Goal: Task Accomplishment & Management: Complete application form

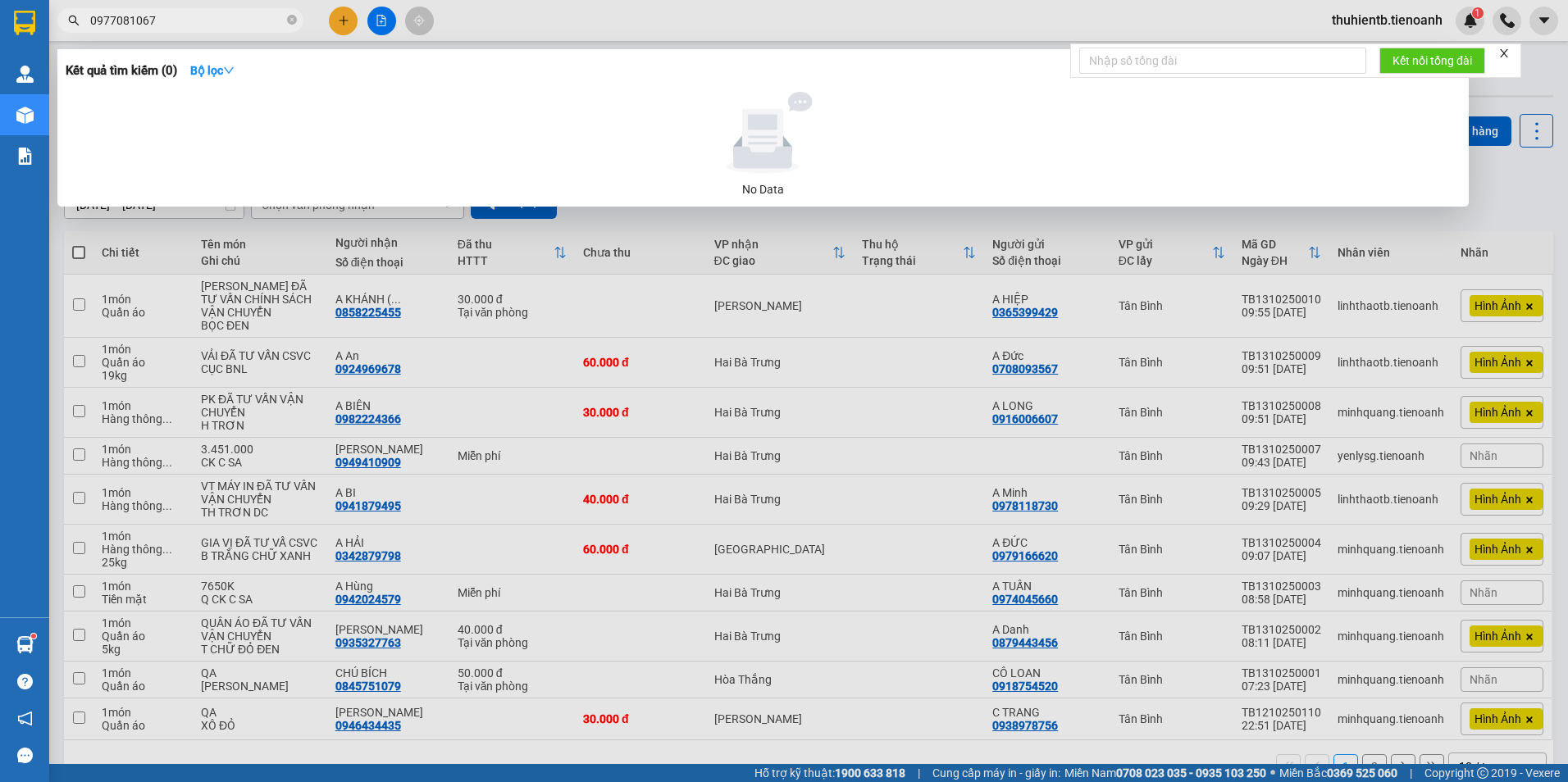
click at [183, 23] on input "0977081067" at bounding box center [186, 20] width 193 height 18
type input "0788887839"
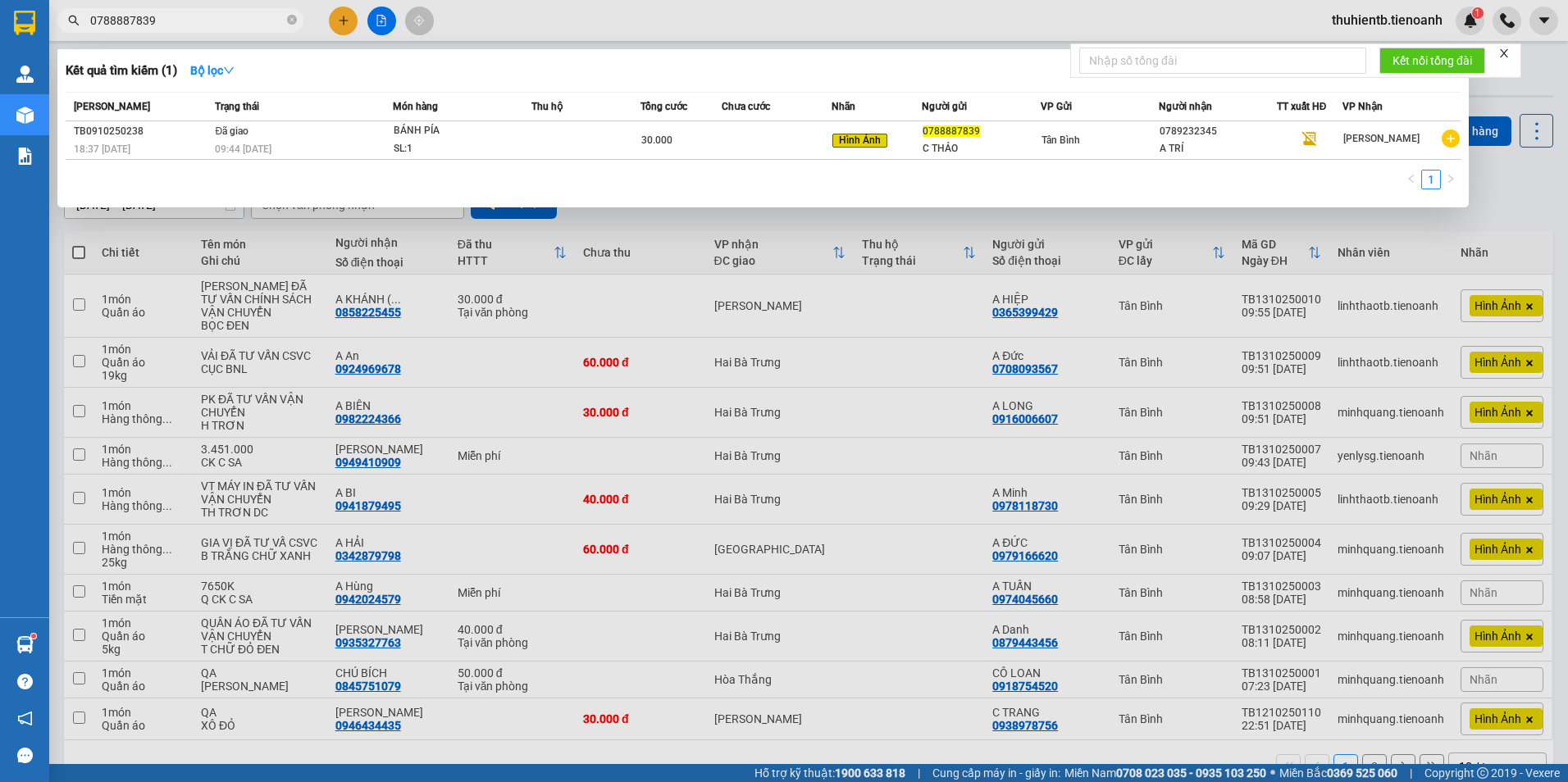
click at [142, 27] on input "0788887839" at bounding box center [186, 20] width 193 height 18
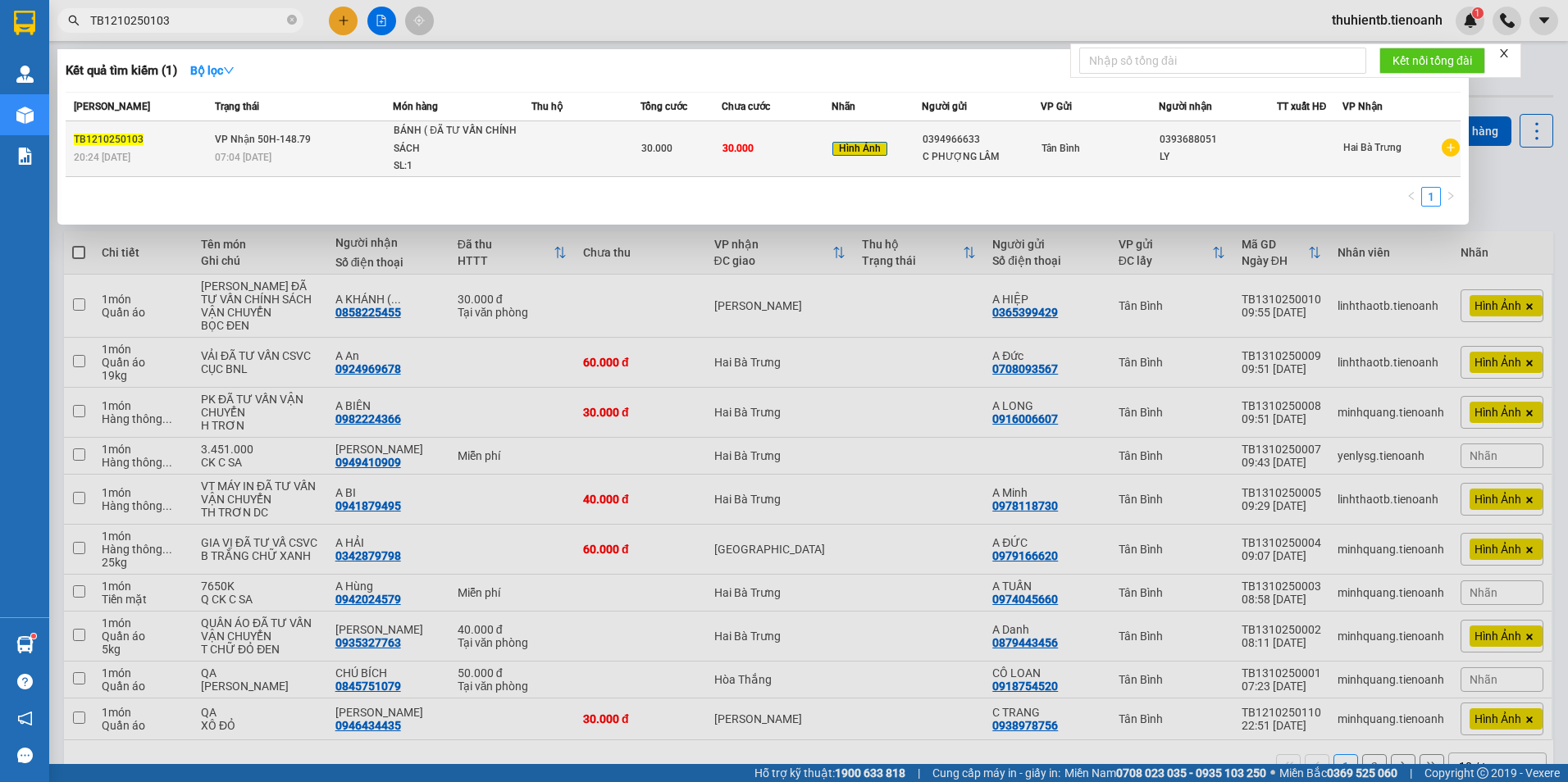
type input "TB1210250103"
click at [1115, 148] on div "Tân Bình" at bounding box center [1099, 148] width 116 height 18
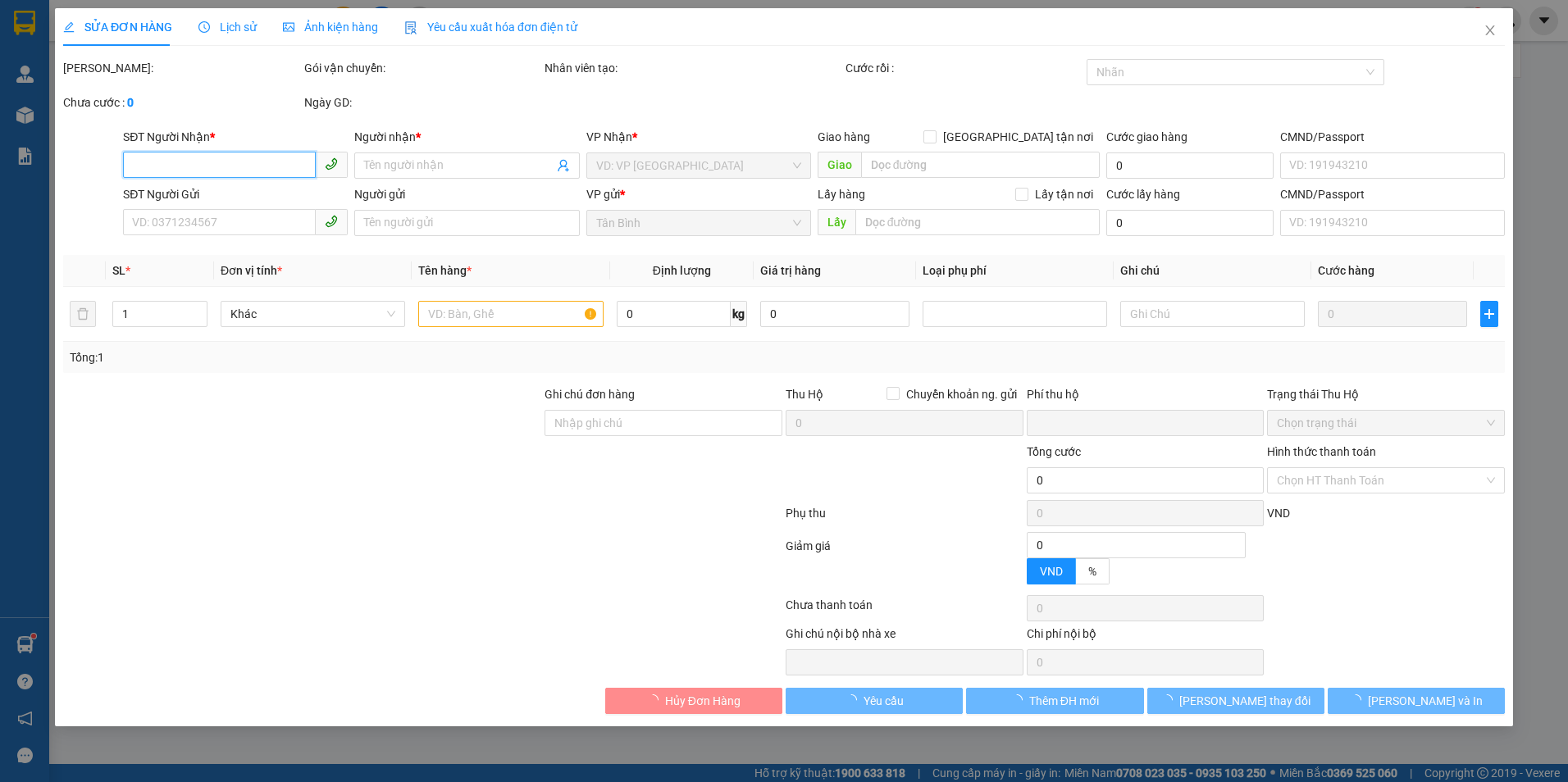
type input "0393688051"
type input "LY"
type input "0394966633"
type input "C PHƯỢNG LÂM"
type input "0"
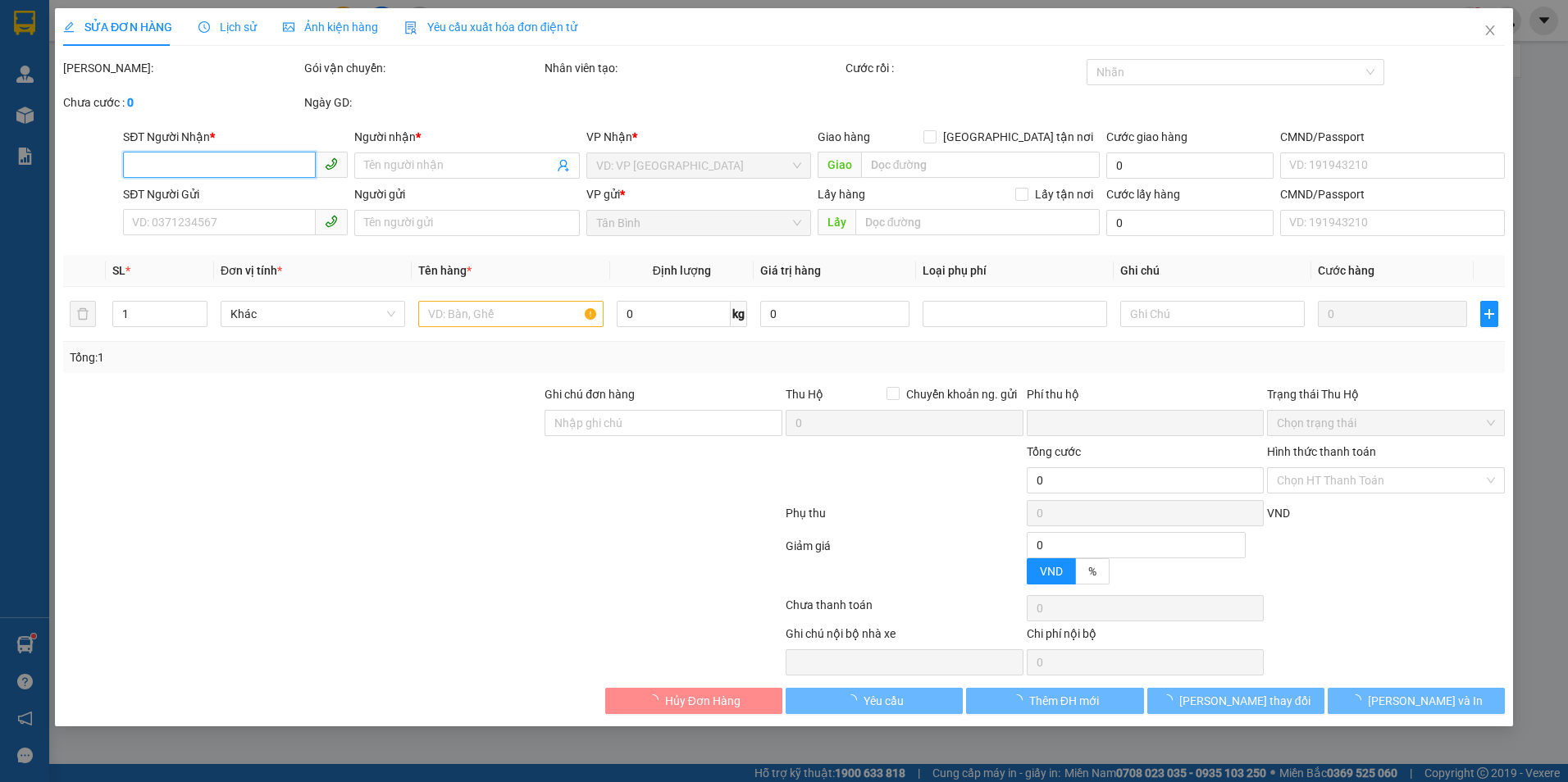
type input "30.000"
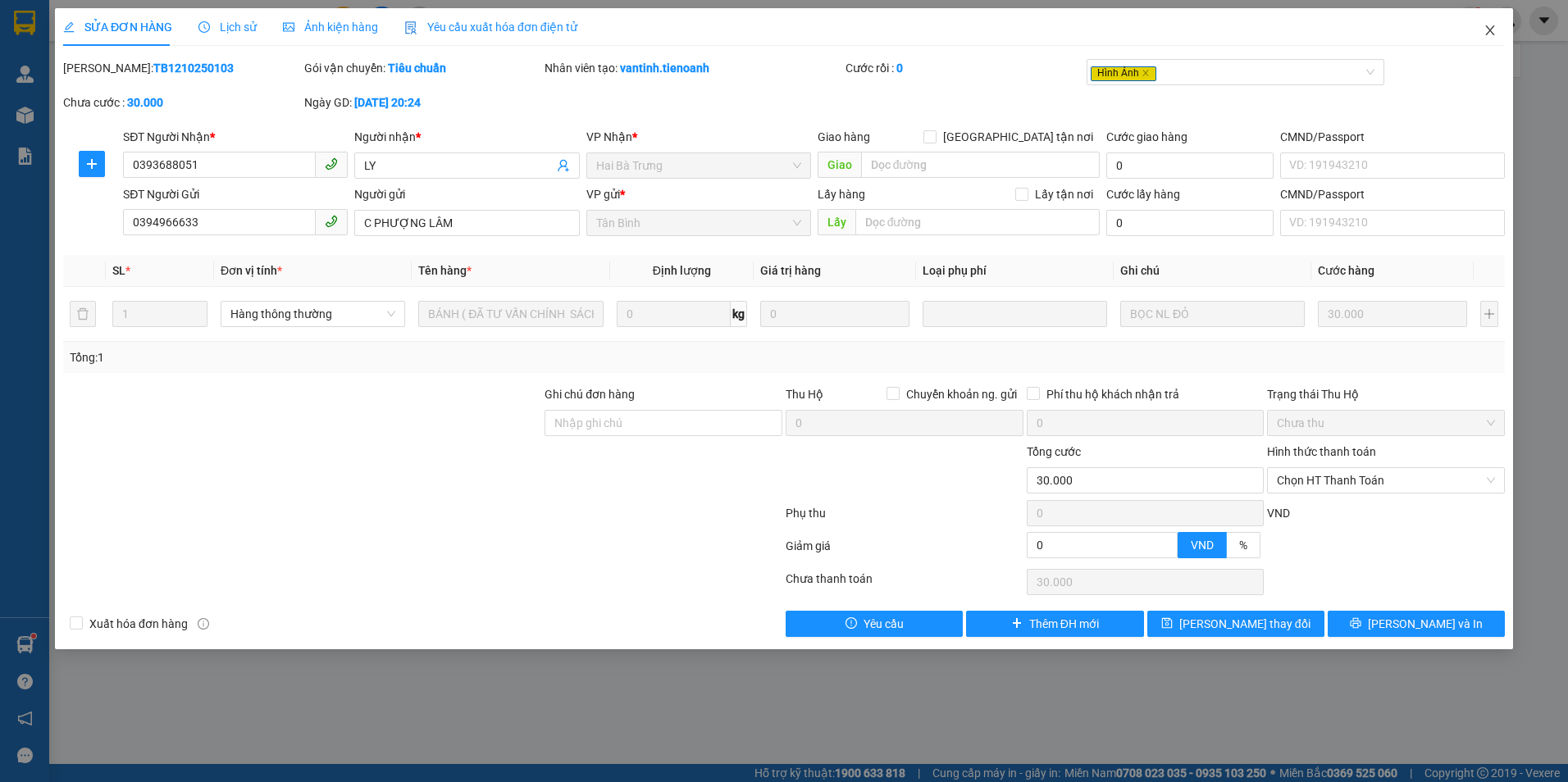
click at [1488, 31] on icon "close" at bounding box center [1490, 30] width 13 height 13
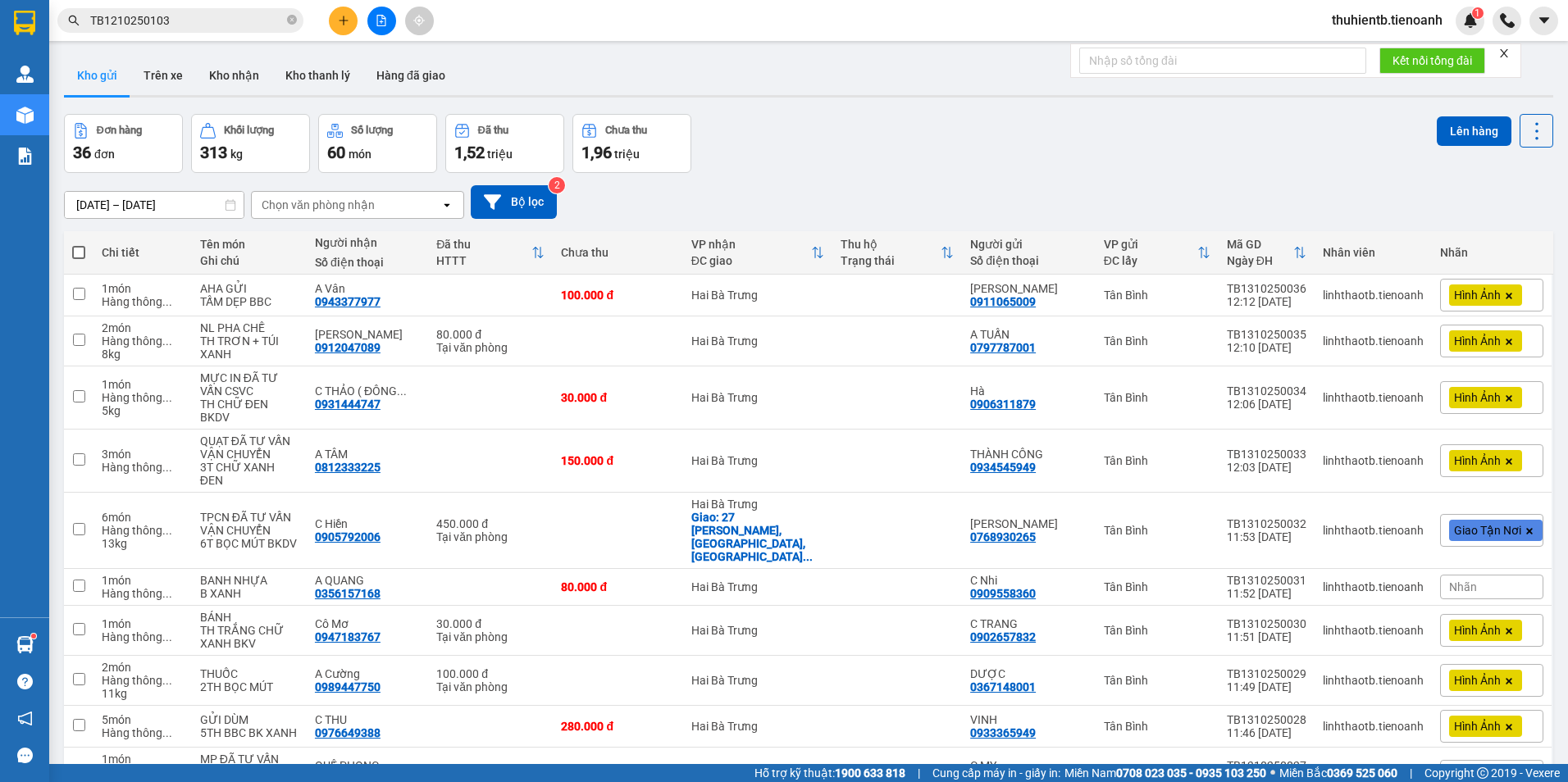
click at [197, 23] on input "TB1210250103" at bounding box center [186, 20] width 193 height 18
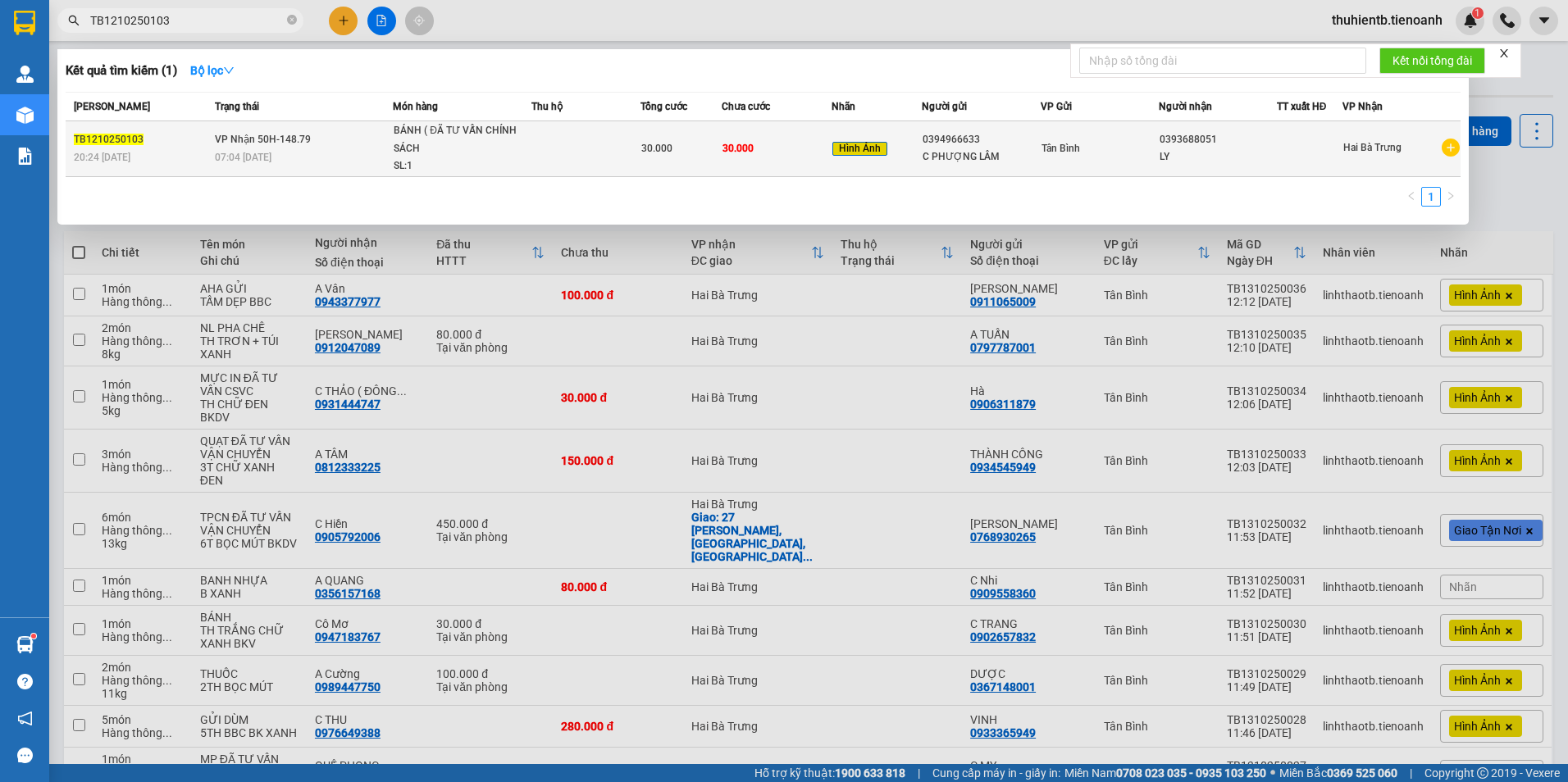
click at [635, 172] on td at bounding box center [586, 149] width 109 height 56
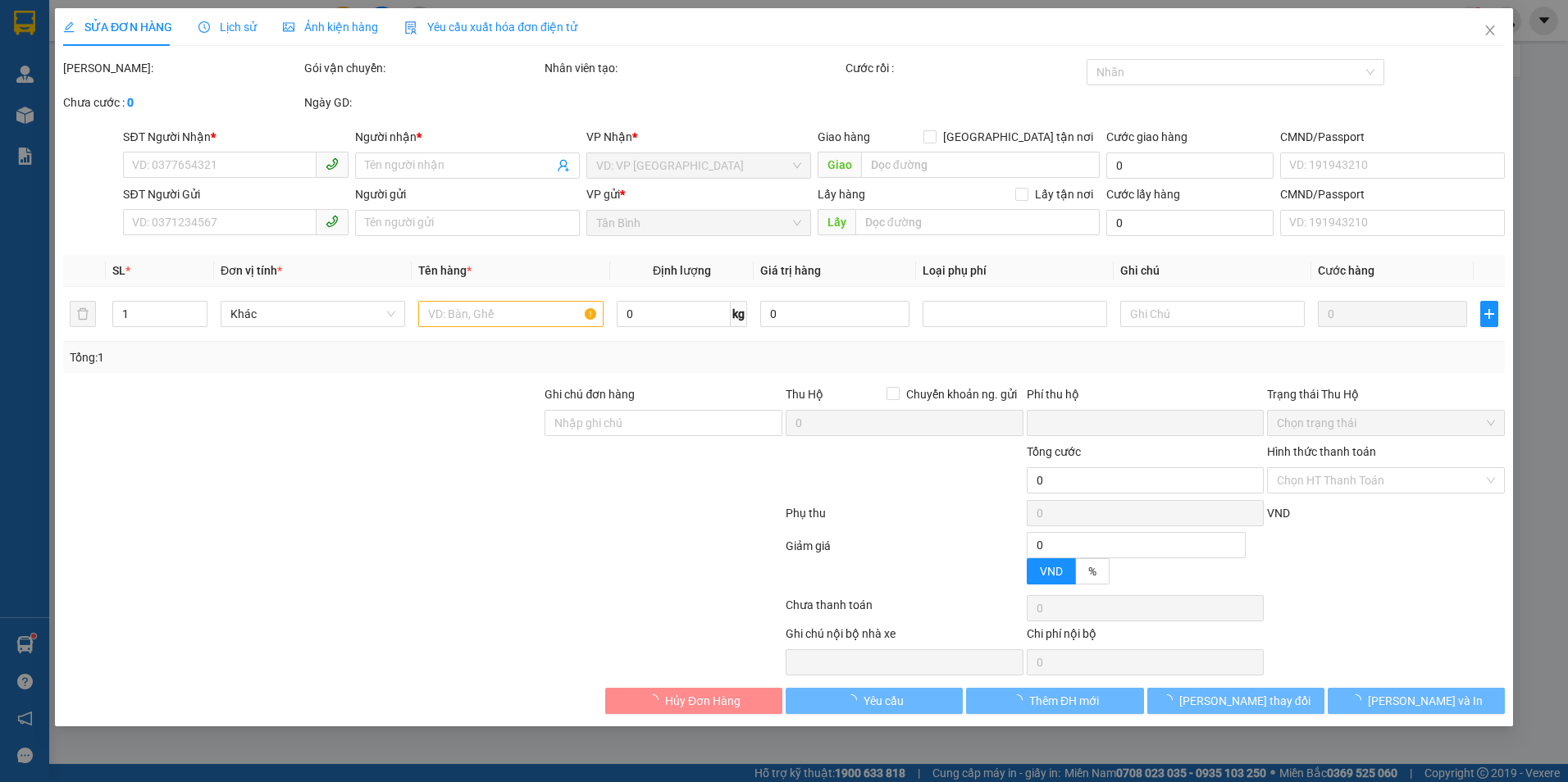
type input "0393688051"
type input "LY"
type input "0394966633"
type input "C PHƯỢNG LÂM"
type input "0"
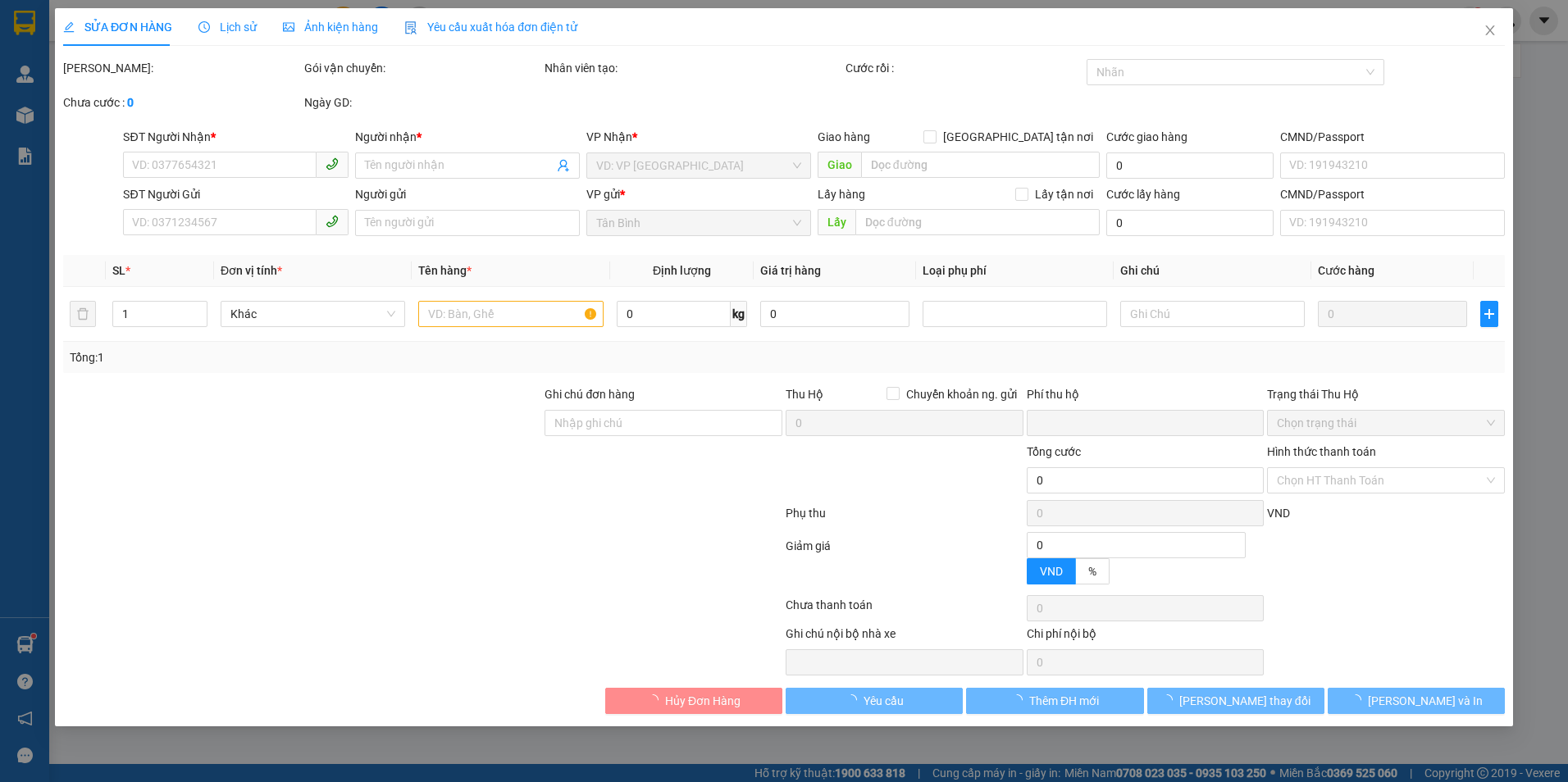
type input "30.000"
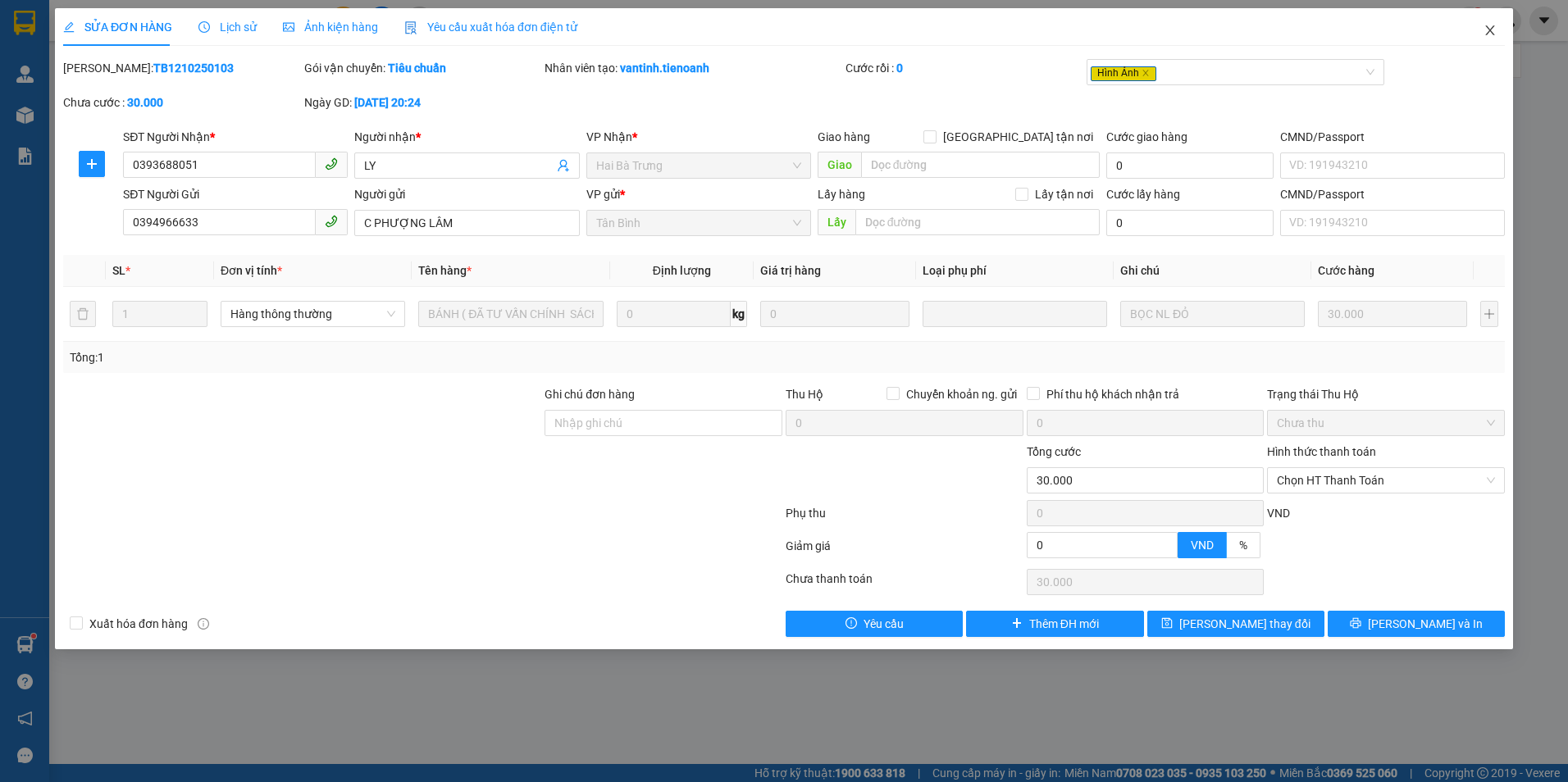
click at [1482, 31] on span "Close" at bounding box center [1490, 31] width 46 height 46
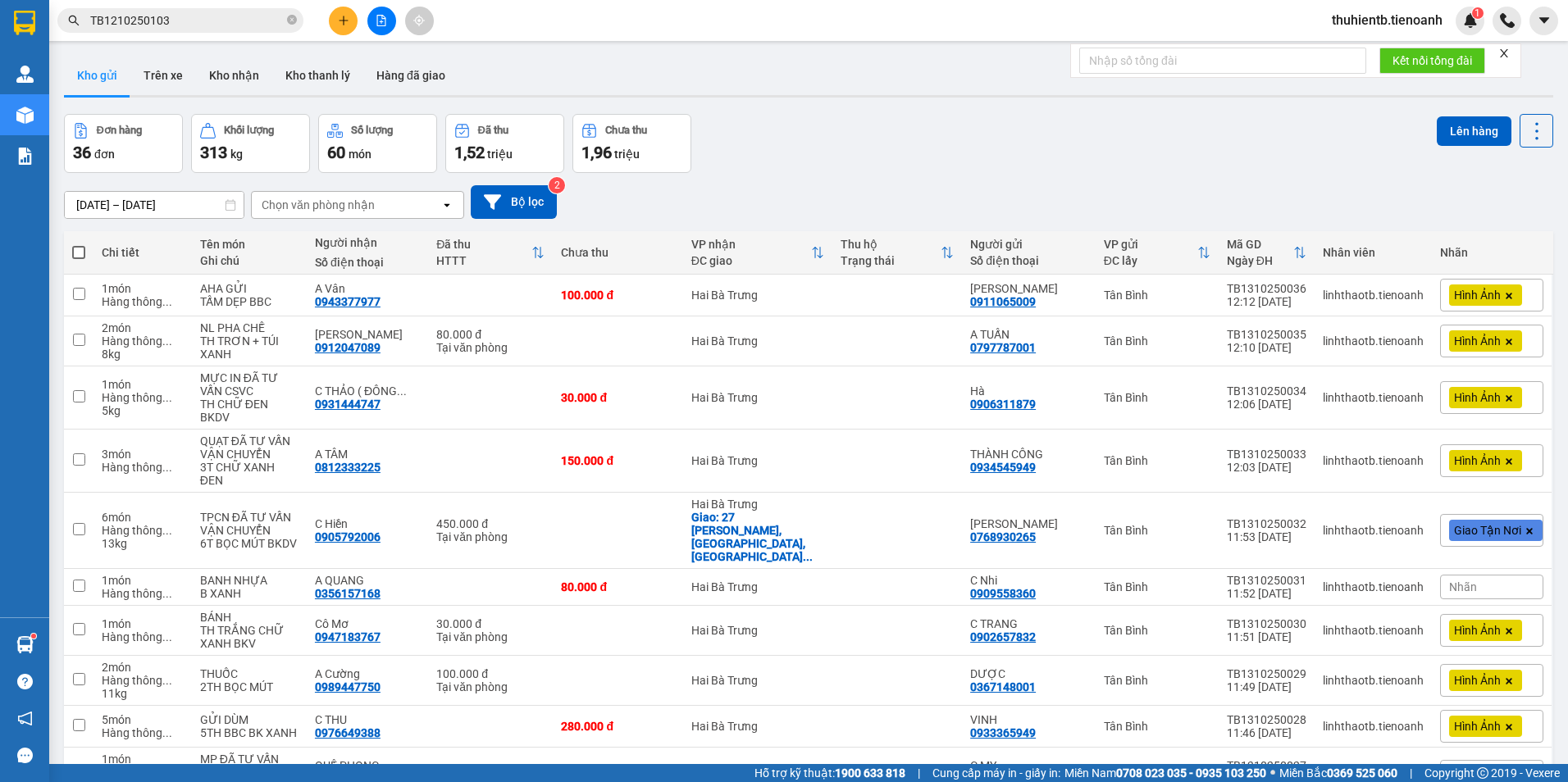
click at [176, 21] on input "TB1210250103" at bounding box center [186, 20] width 193 height 18
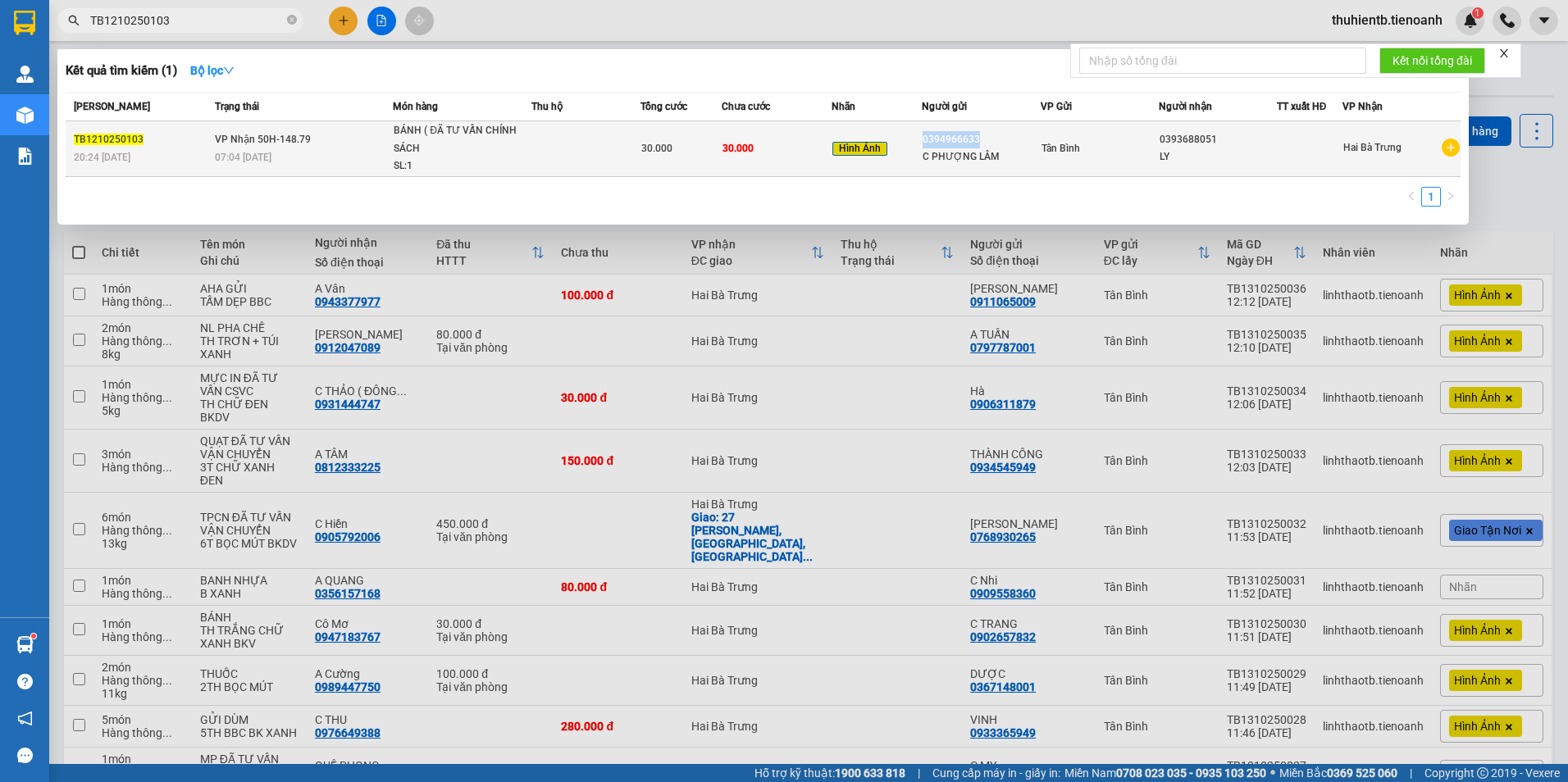
drag, startPoint x: 985, startPoint y: 140, endPoint x: 917, endPoint y: 151, distance: 68.9
click at [917, 151] on tr "TB1210250103 20:24 [DATE] VP Nhận 50H-148.79 07:04 [DATE] BÁNH ( ĐÃ TƯ VẤN CHÍN…" at bounding box center [763, 149] width 1395 height 56
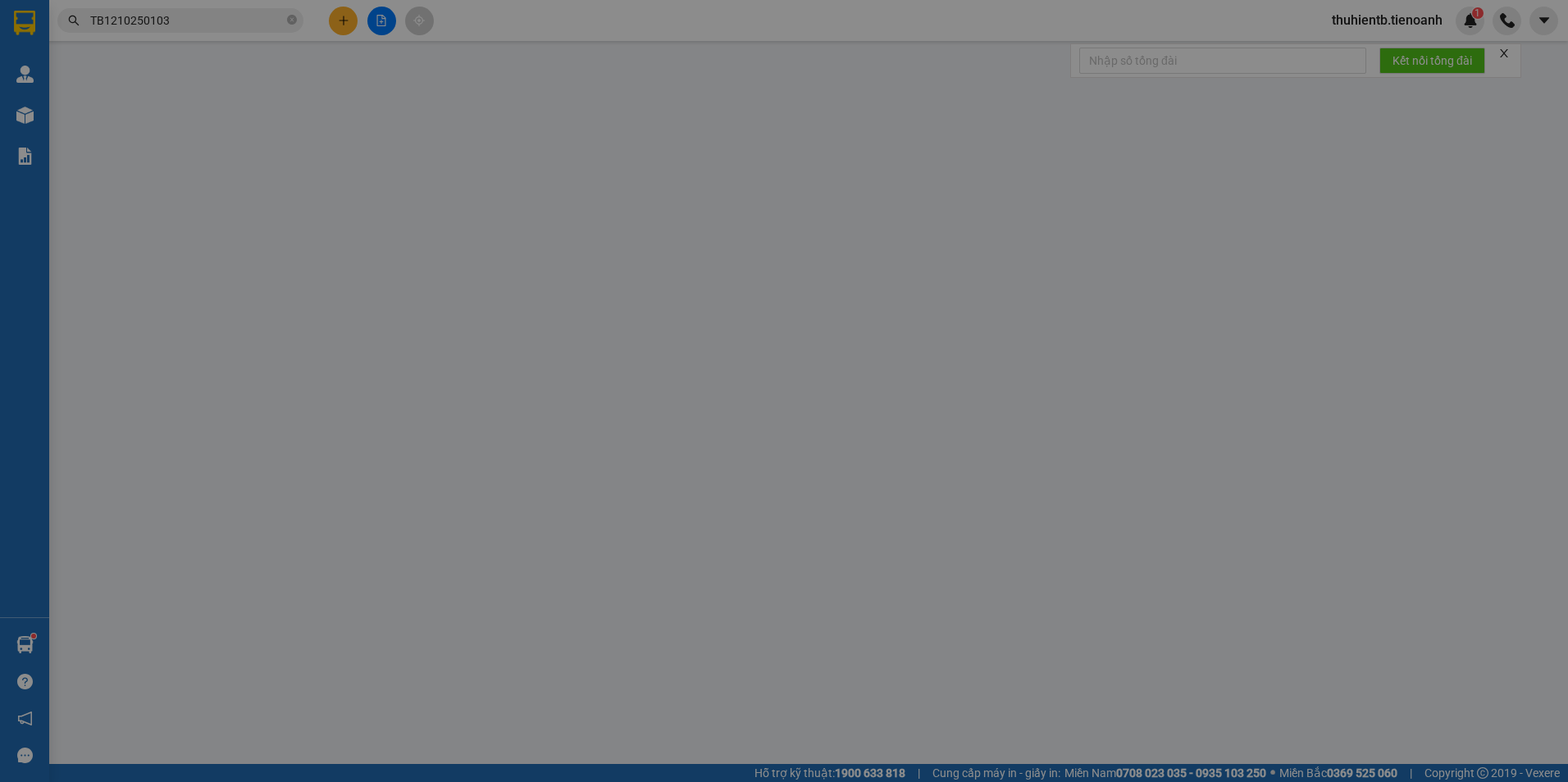
type input "0393688051"
type input "LY"
type input "0394966633"
type input "C PHƯỢNG LÂM"
type input "0"
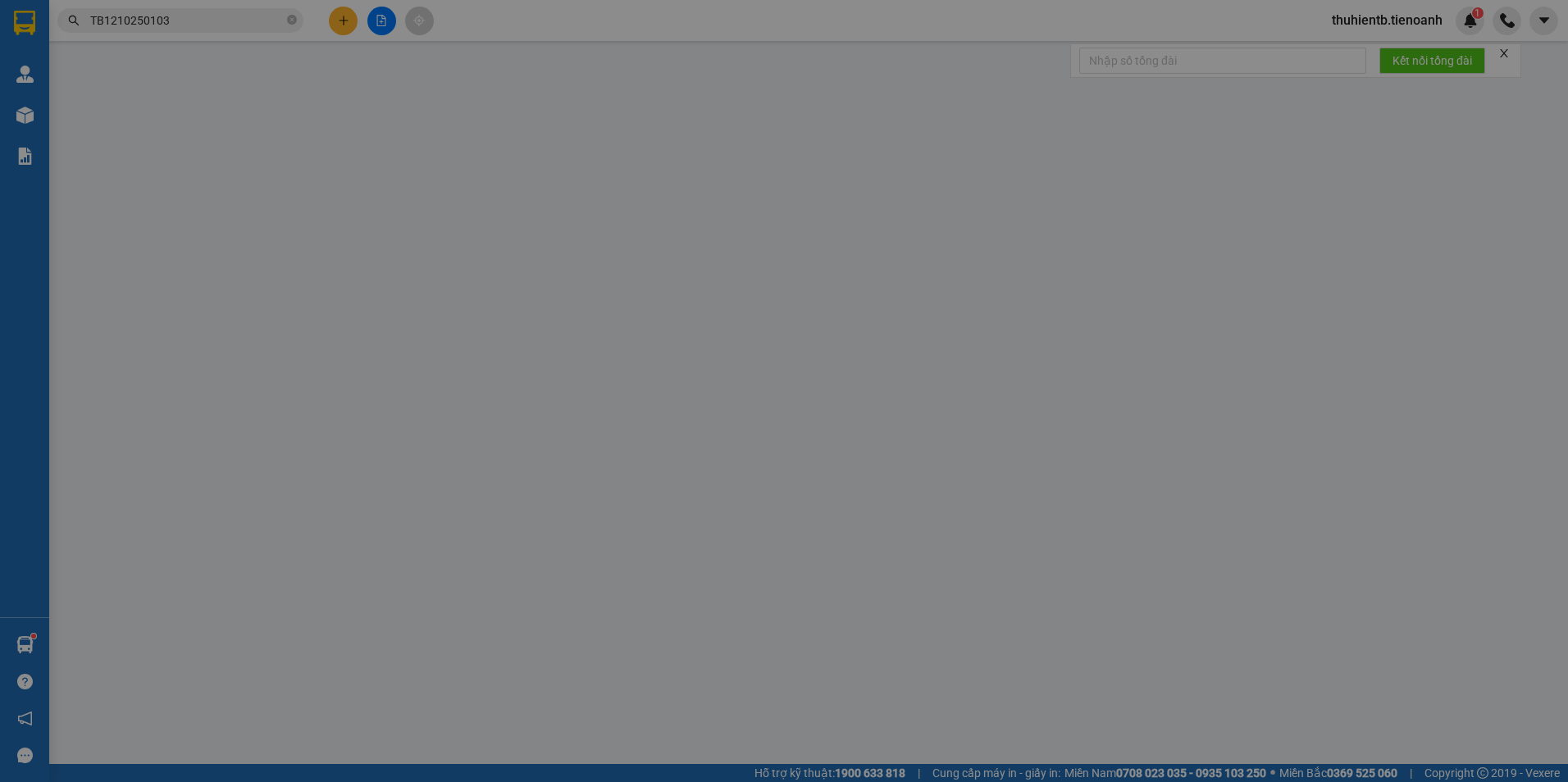
type input "30.000"
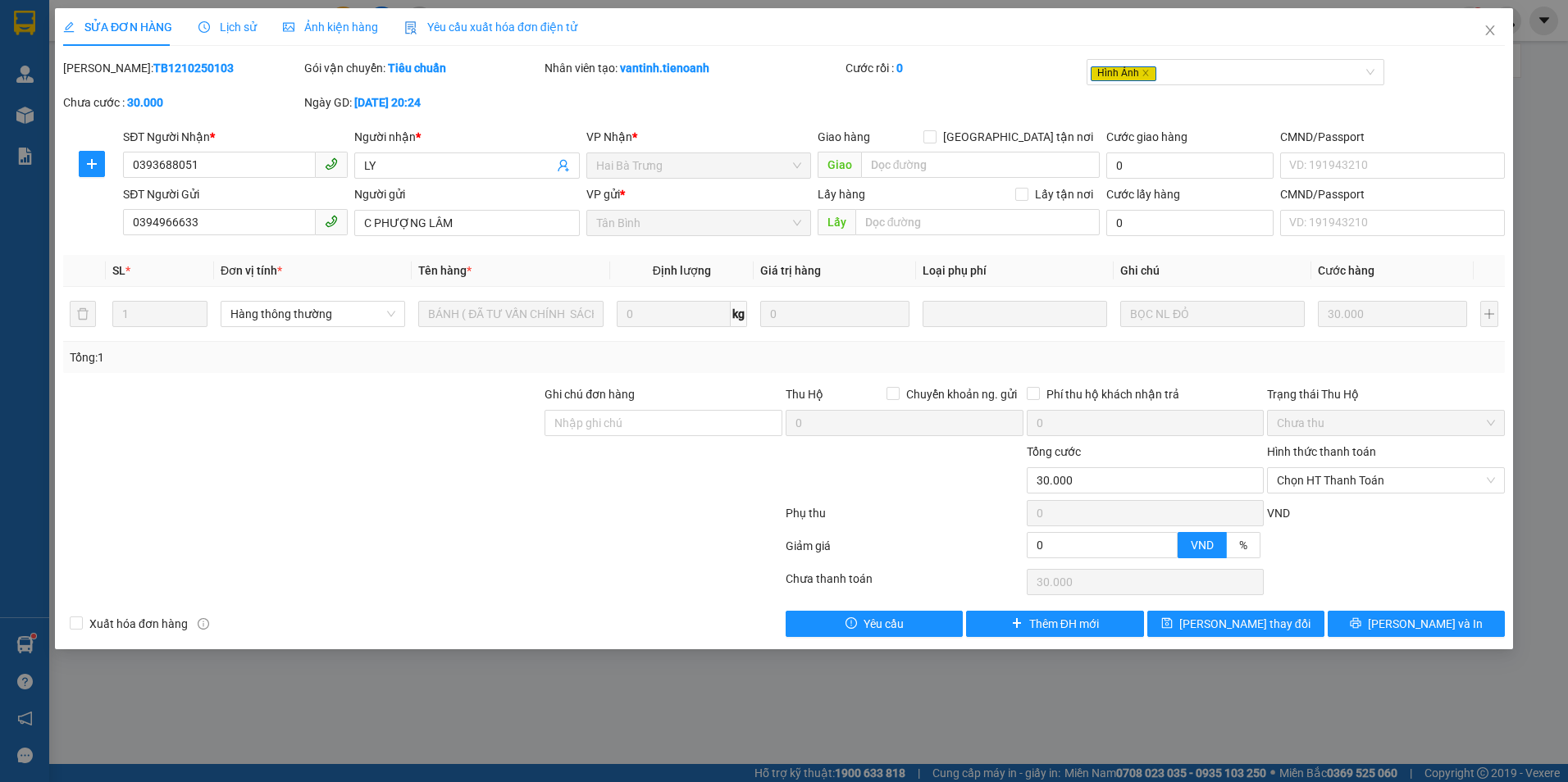
click at [256, 135] on div "SĐT Người Nhận *" at bounding box center [235, 136] width 225 height 18
click at [256, 152] on input "0393688051" at bounding box center [219, 164] width 192 height 26
click at [1488, 33] on icon "close" at bounding box center [1490, 31] width 9 height 10
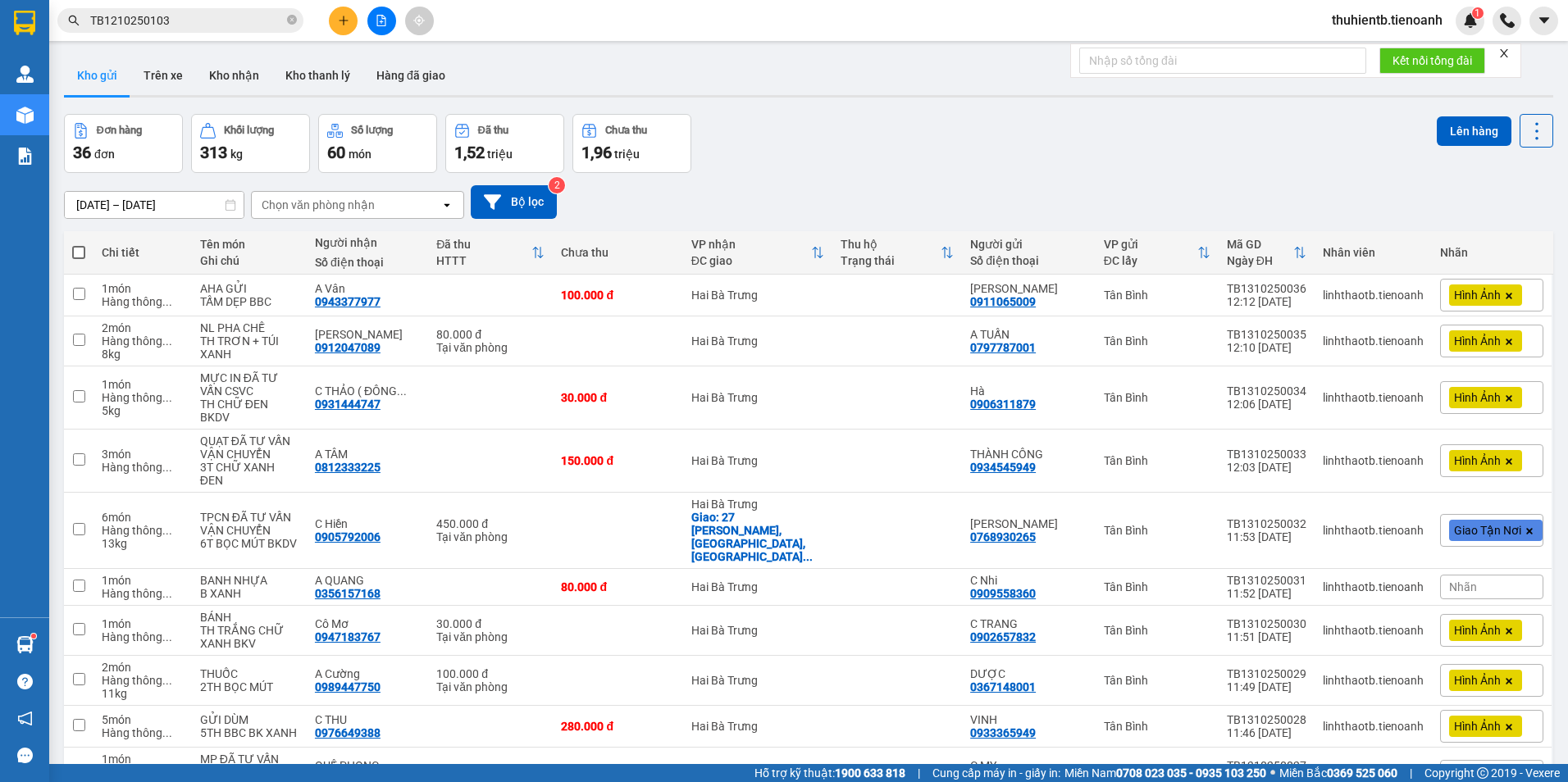
click at [186, 25] on input "TB1210250103" at bounding box center [186, 20] width 193 height 18
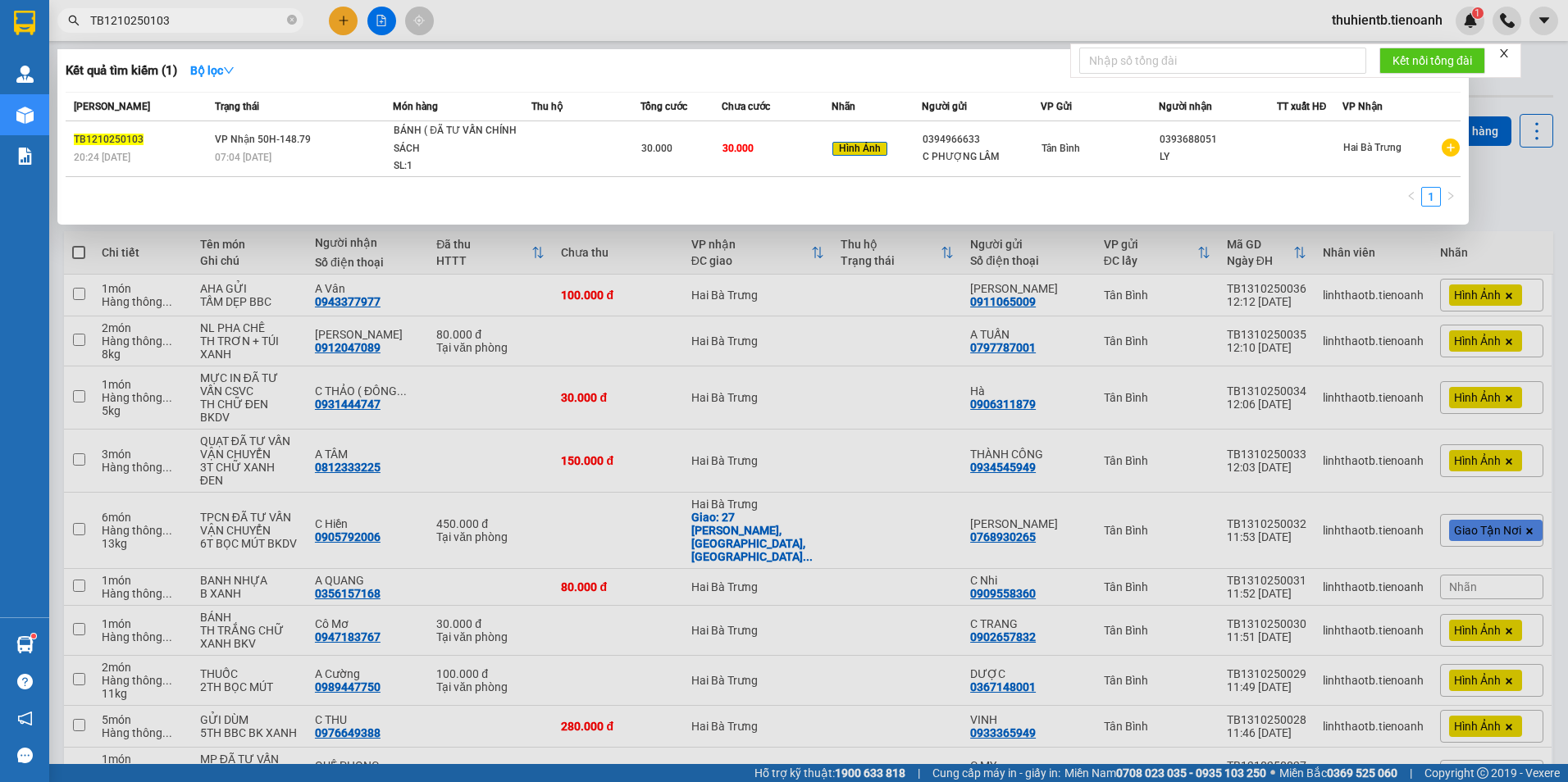
click at [179, 22] on input "TB1210250103" at bounding box center [186, 20] width 193 height 18
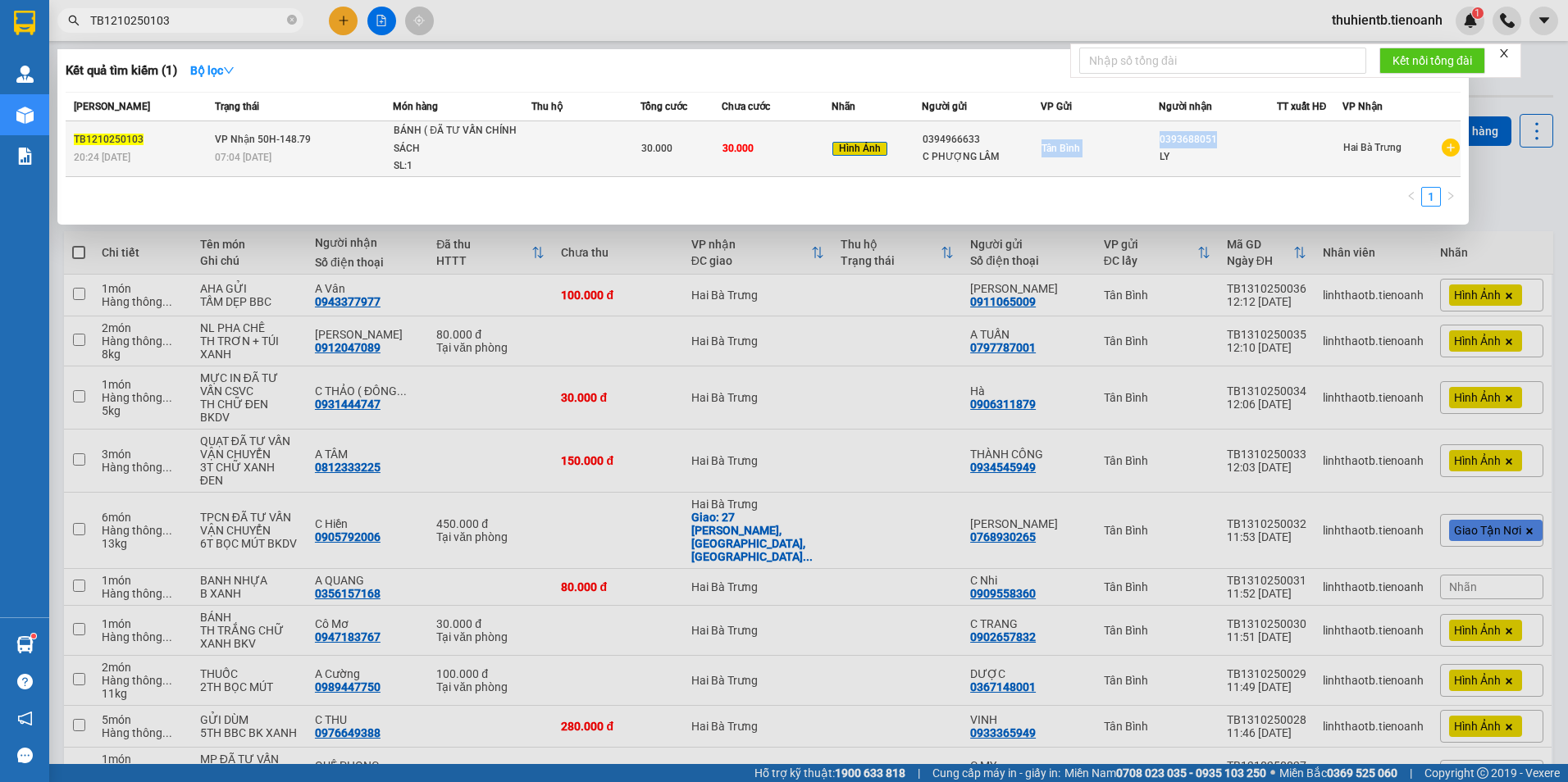
drag, startPoint x: 1226, startPoint y: 138, endPoint x: 1157, endPoint y: 147, distance: 69.6
click at [1157, 147] on tr "TB1210250103 20:24 [DATE] VP Nhận 50H-148.79 07:04 [DATE] BÁNH ( ĐÃ TƯ VẤN CHÍN…" at bounding box center [763, 149] width 1395 height 56
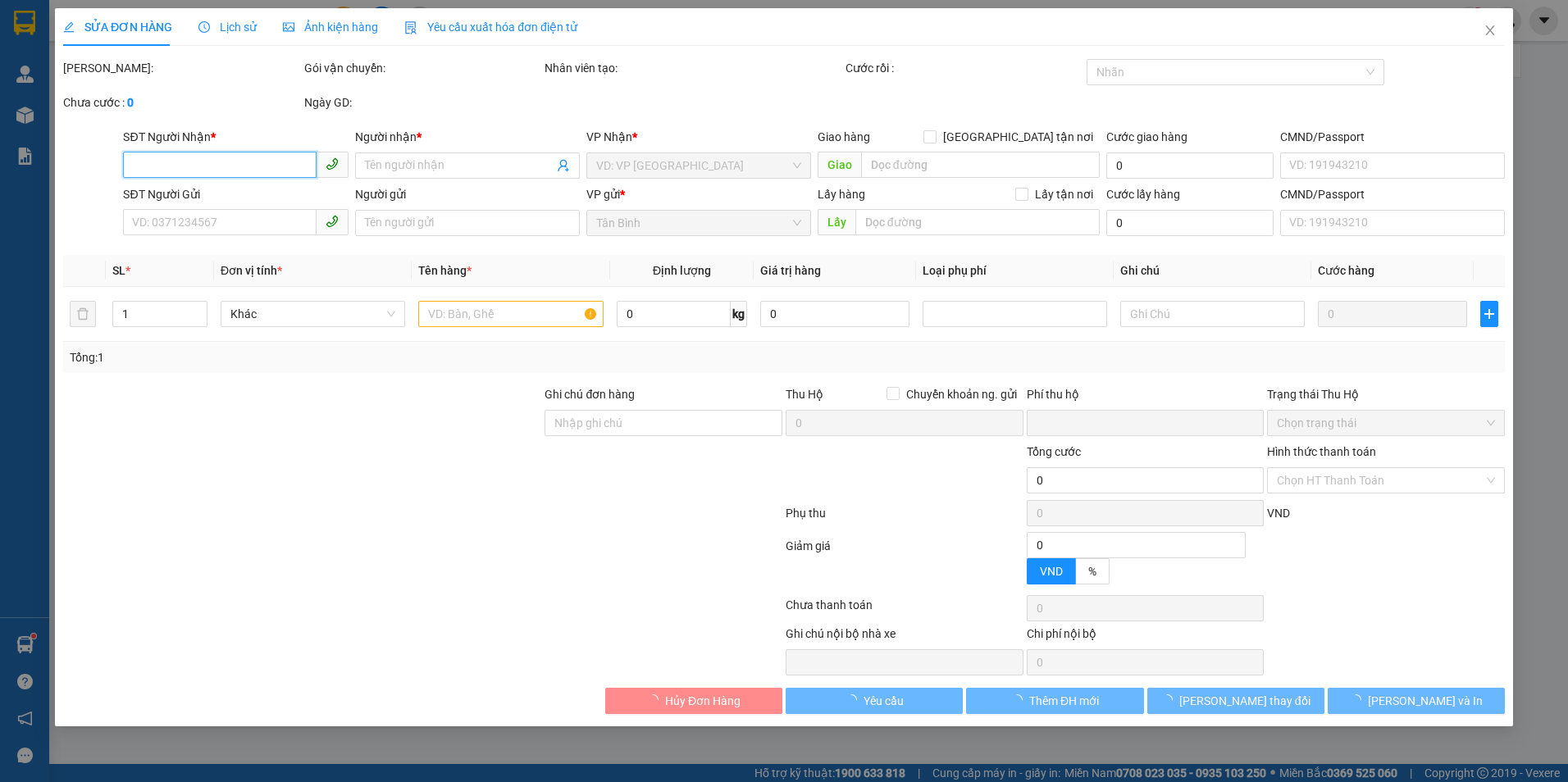
type input "0393688051"
type input "LY"
type input "0394966633"
type input "C PHƯỢNG LÂM"
type input "0"
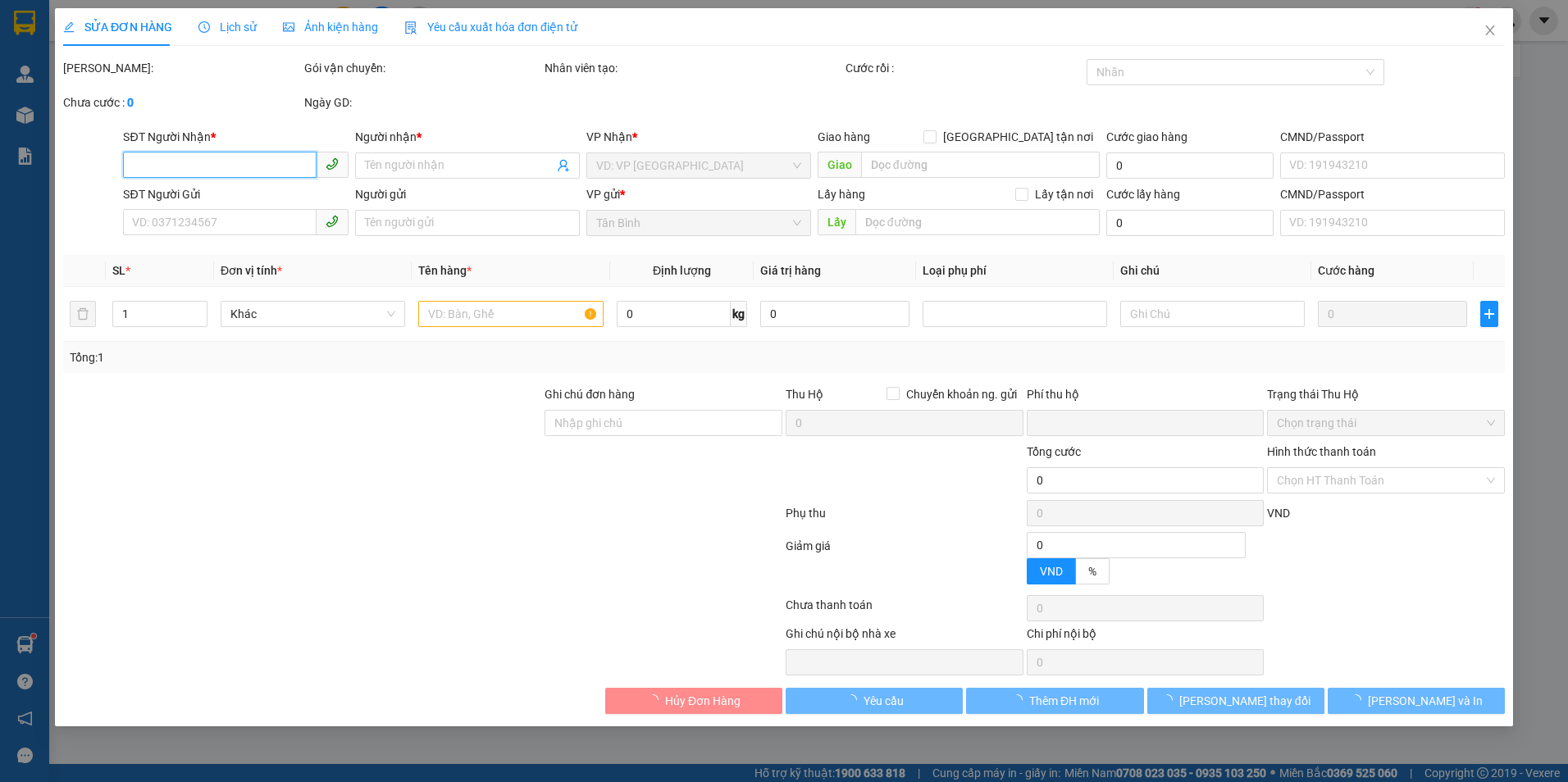
type input "30.000"
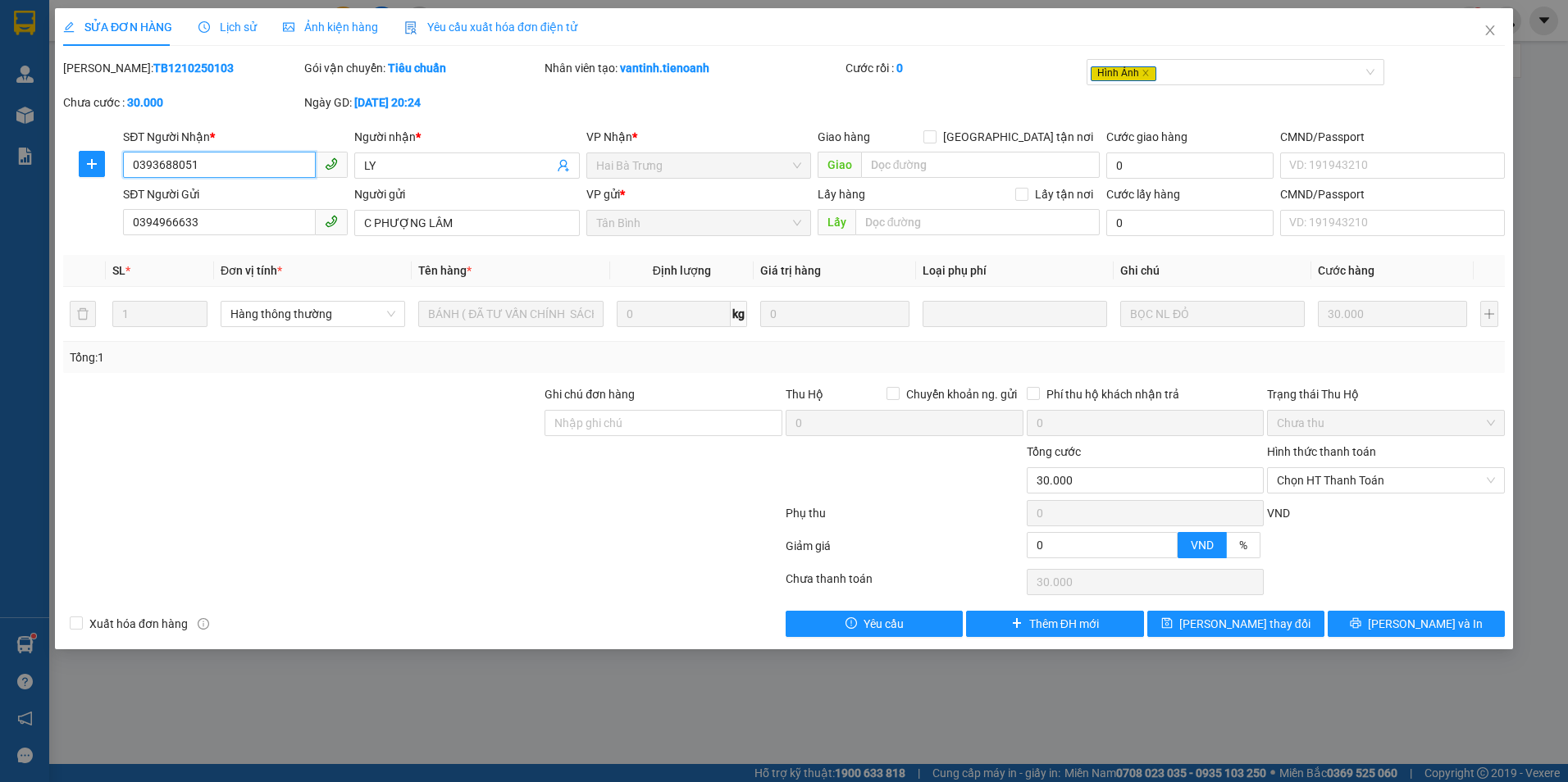
click at [137, 175] on input "0393688051" at bounding box center [219, 164] width 192 height 26
click at [147, 166] on input "0393688051" at bounding box center [219, 164] width 192 height 26
drag, startPoint x: 209, startPoint y: 214, endPoint x: 114, endPoint y: 225, distance: 95.6
click at [114, 225] on div "SĐT Người Gửi 0394966633 0394966633 Người gửi C PHƯỢNG LÂM VP gửi * [GEOGRAPHIC…" at bounding box center [784, 214] width 1445 height 58
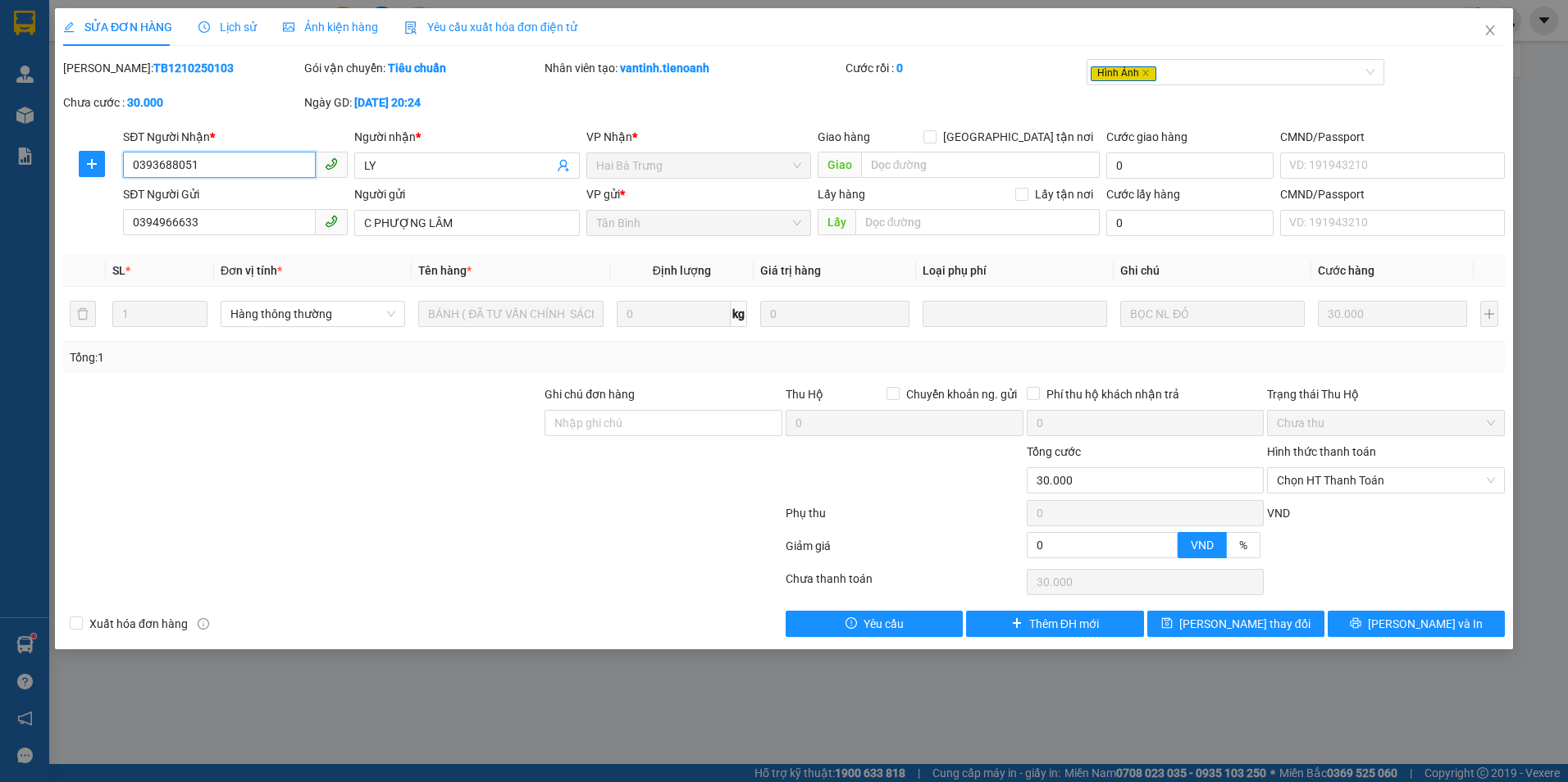
click at [169, 164] on input "0393688051" at bounding box center [219, 164] width 192 height 26
click at [1490, 34] on icon "close" at bounding box center [1490, 30] width 13 height 13
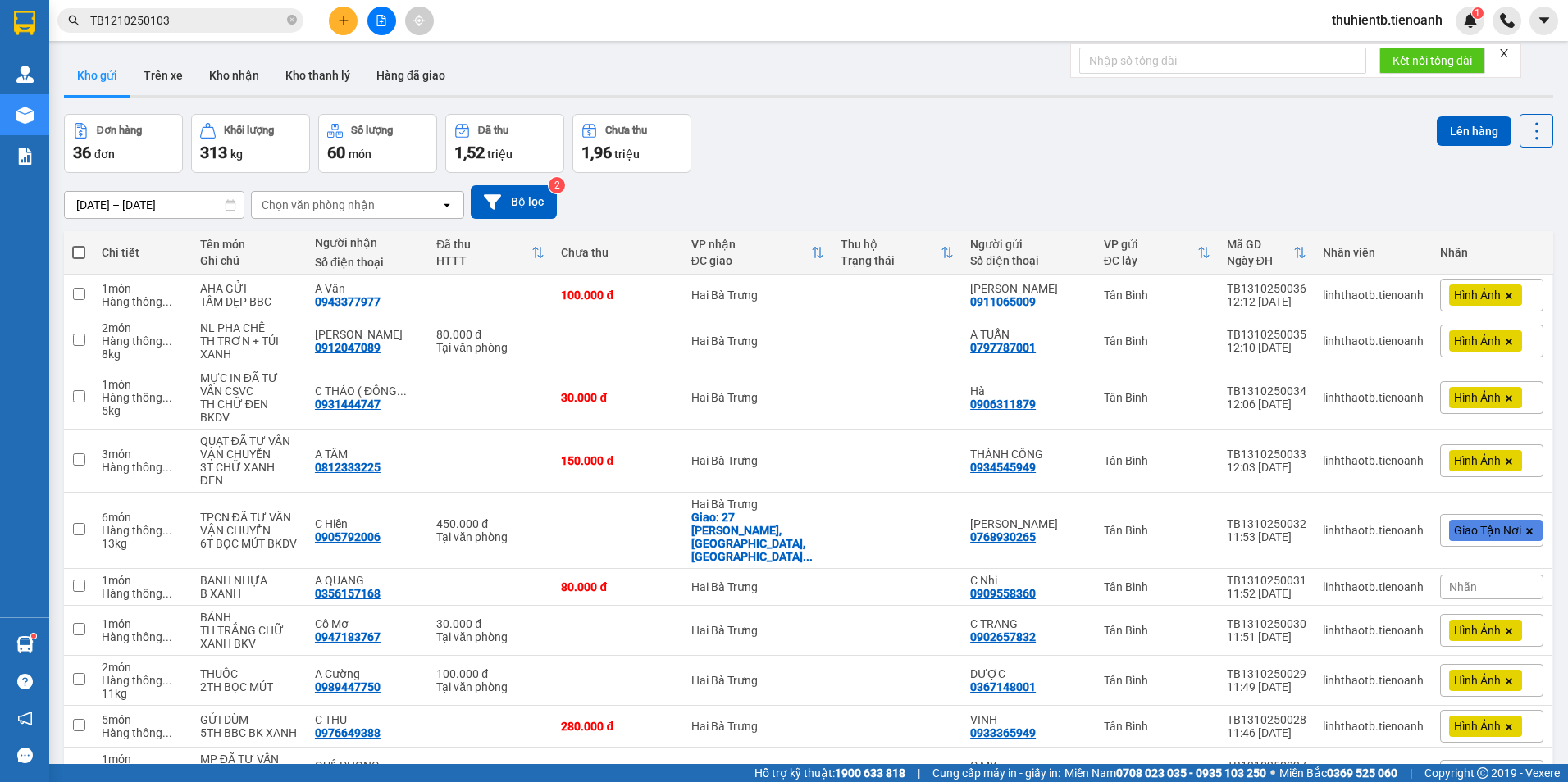
click at [198, 23] on input "TB1210250103" at bounding box center [186, 20] width 193 height 18
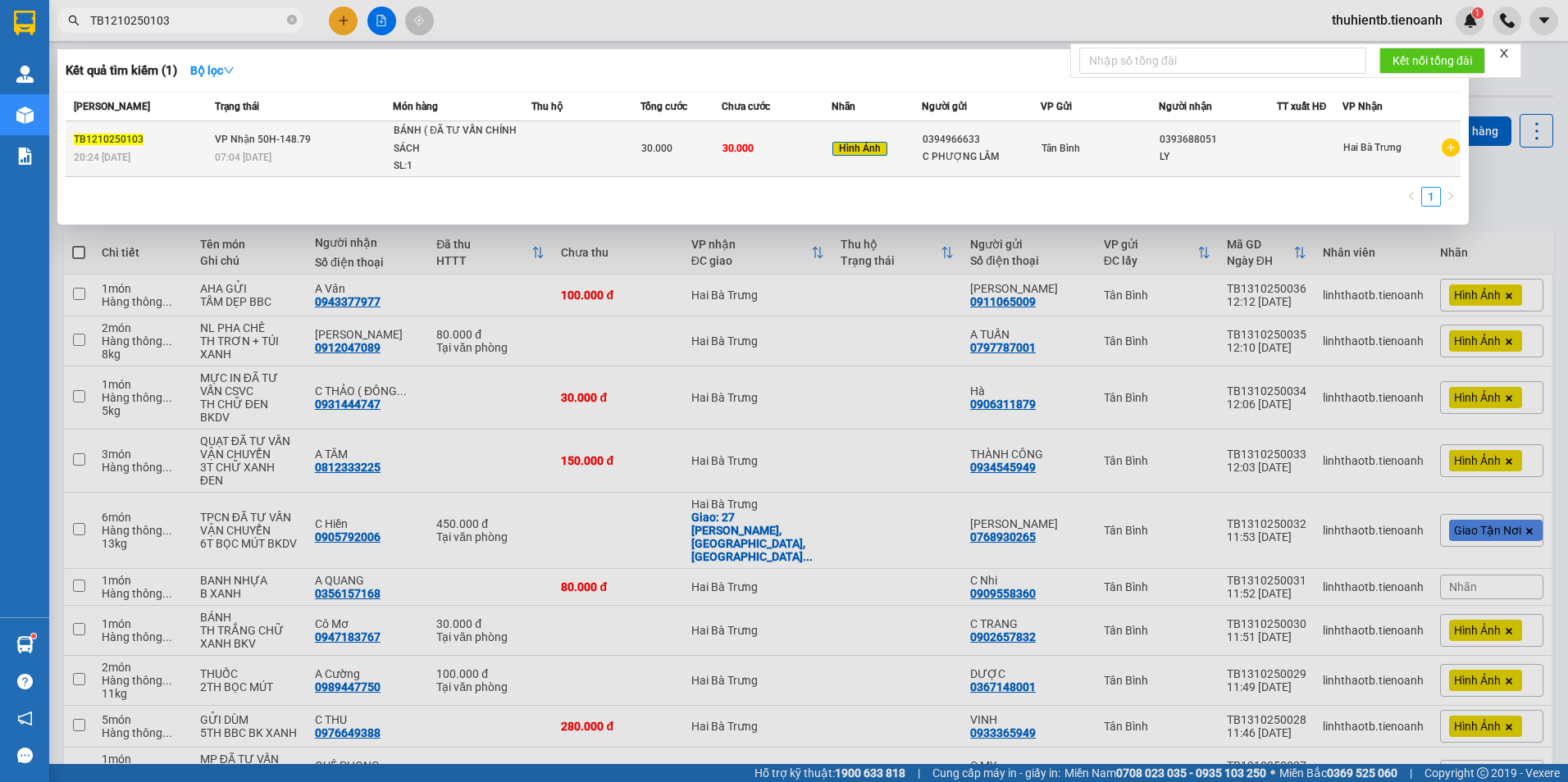
click at [669, 164] on td "30.000" at bounding box center [681, 149] width 82 height 56
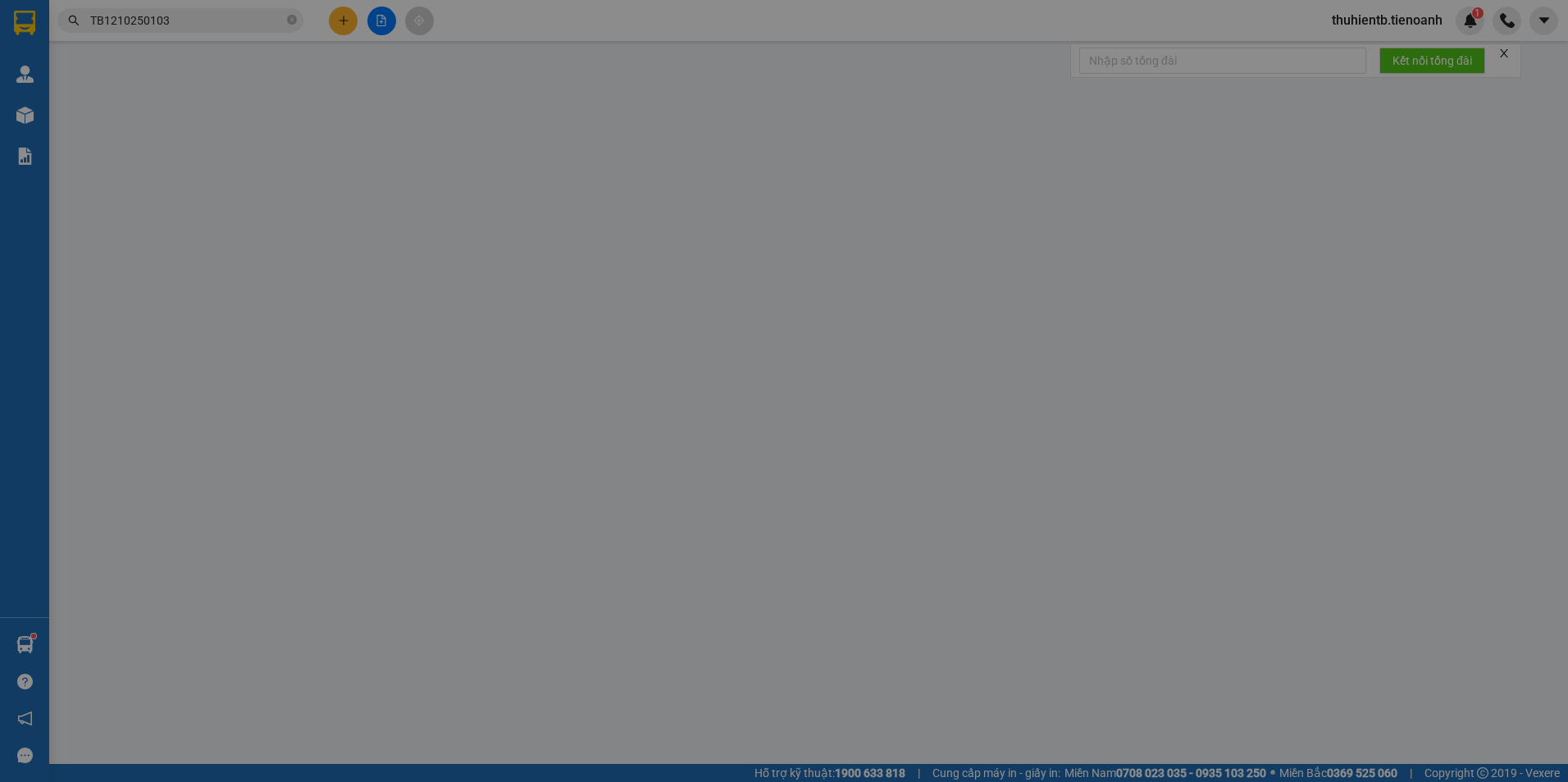
type input "0393688051"
type input "LY"
type input "0394966633"
type input "C PHƯỢNG LÂM"
type input "0"
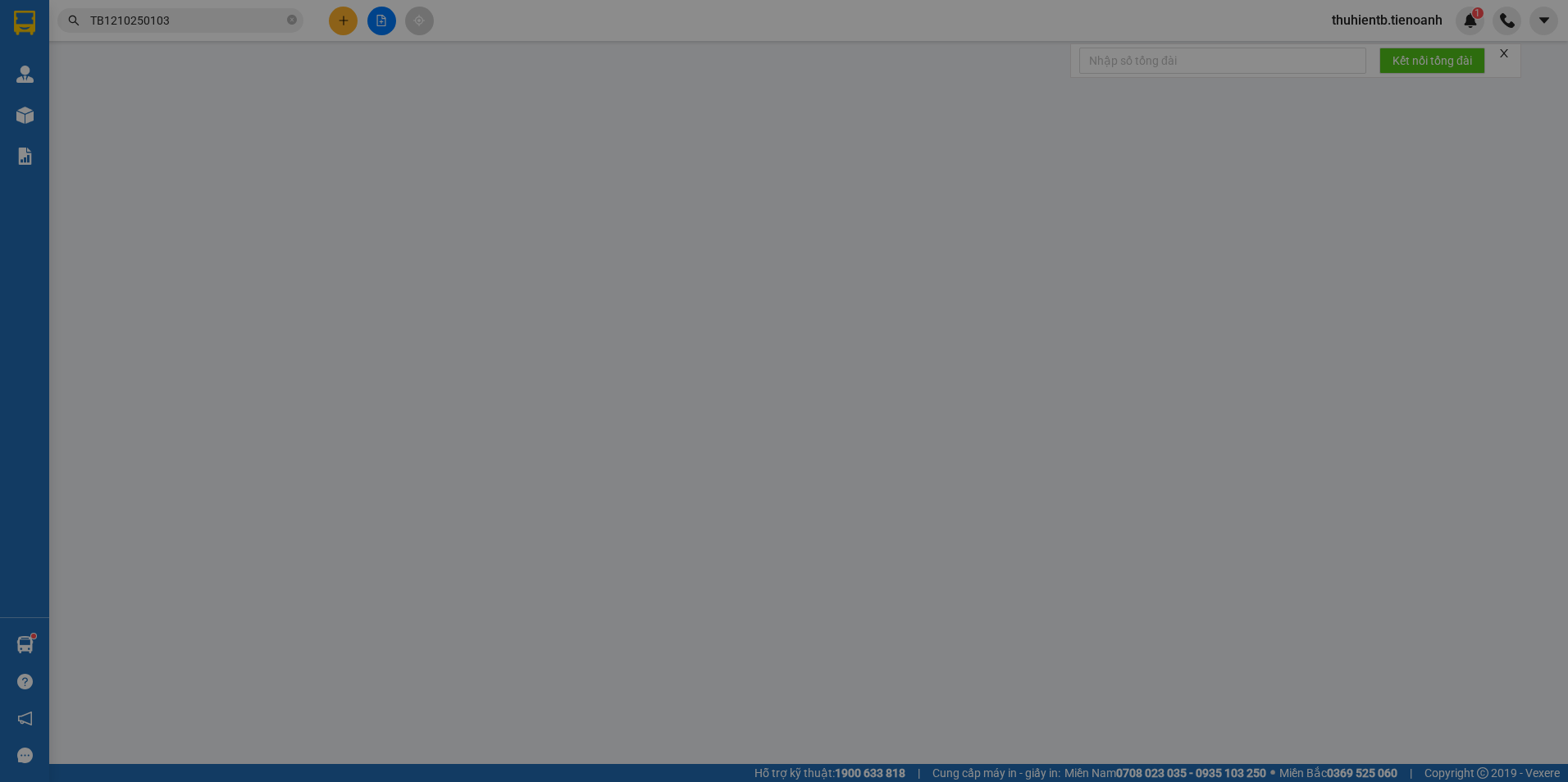
type input "30.000"
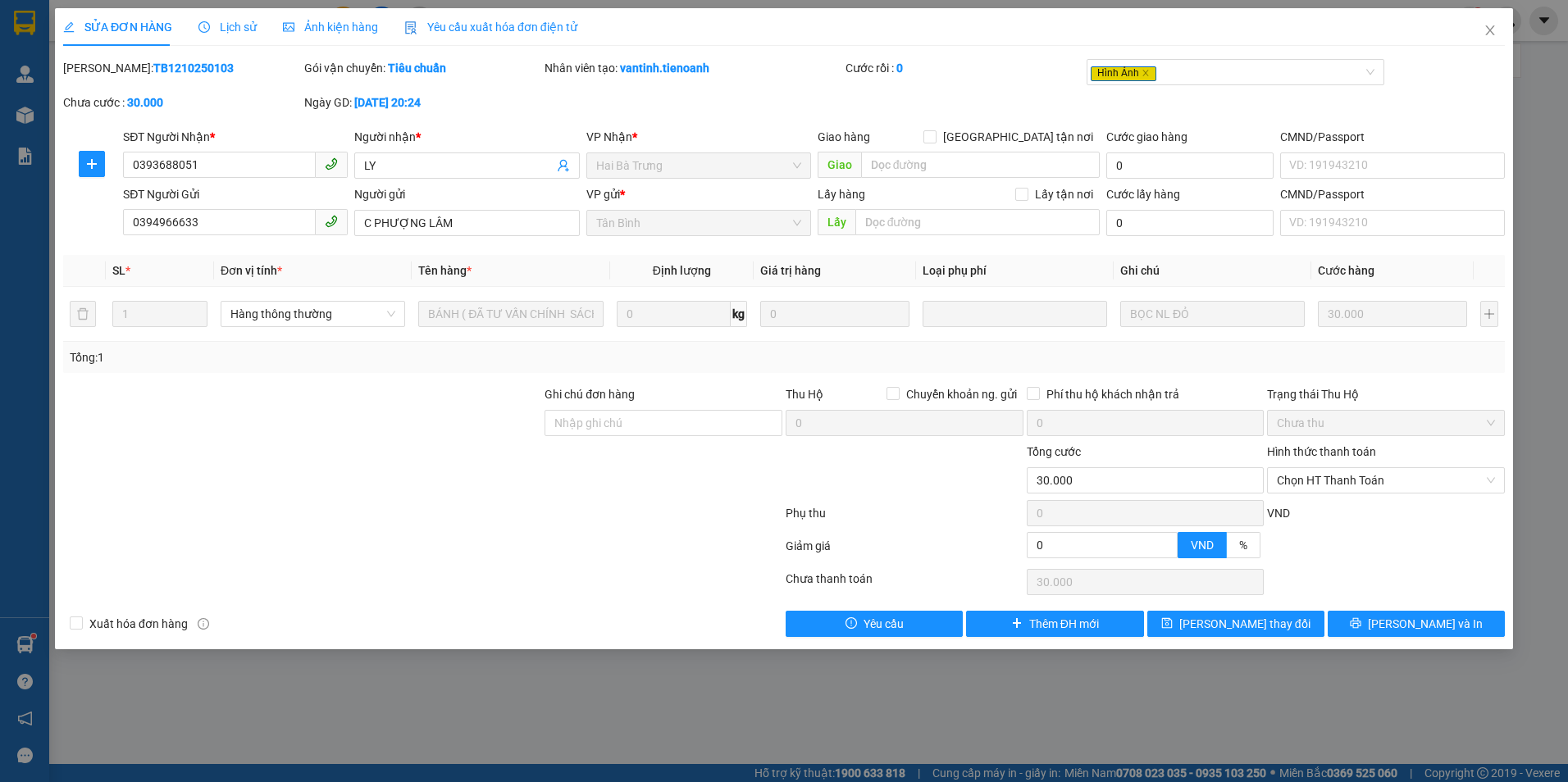
click at [246, 32] on span "Lịch sử" at bounding box center [227, 26] width 58 height 13
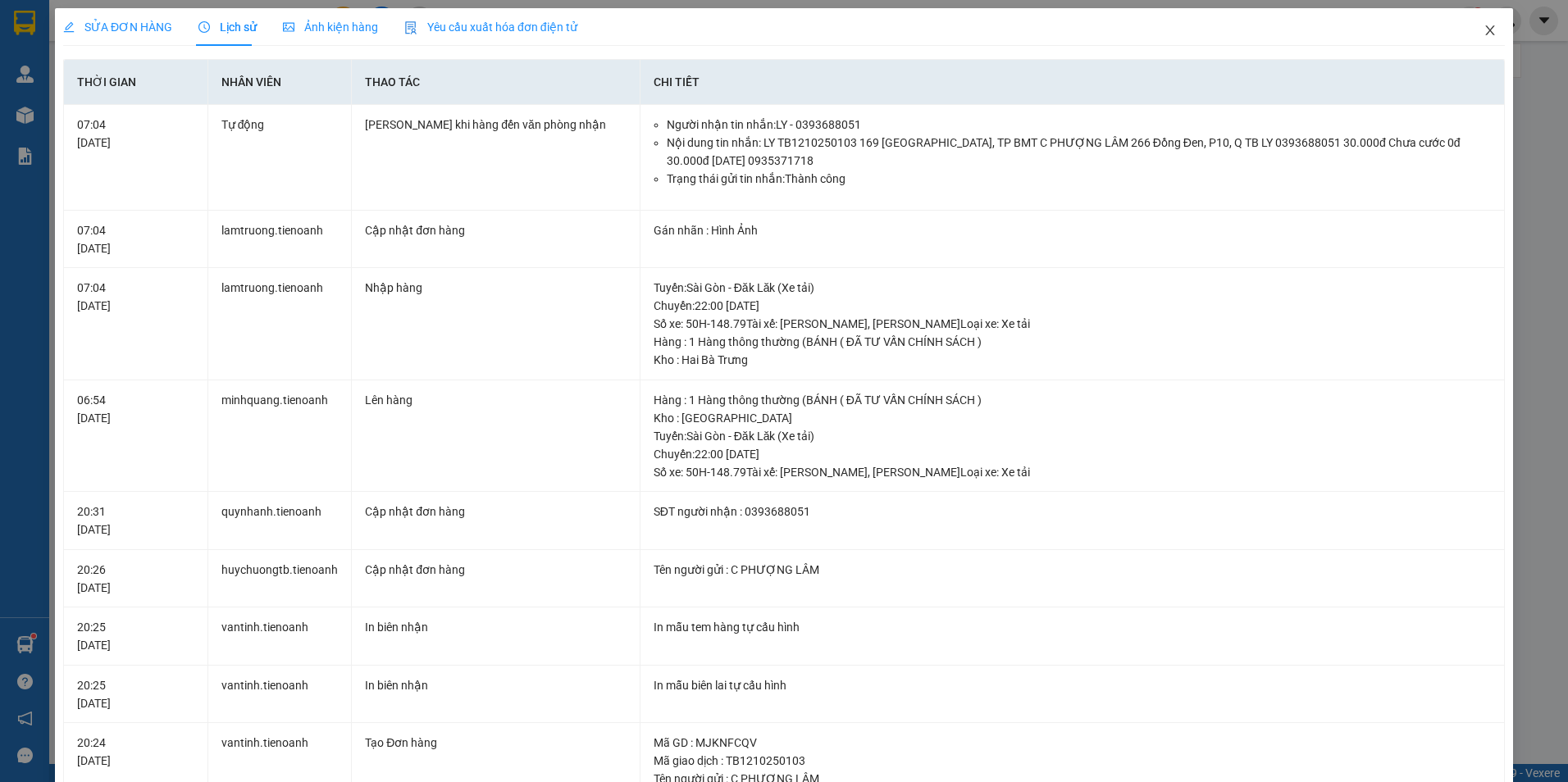
click at [1479, 22] on span "Close" at bounding box center [1490, 31] width 46 height 46
